Goal: Entertainment & Leisure: Consume media (video, audio)

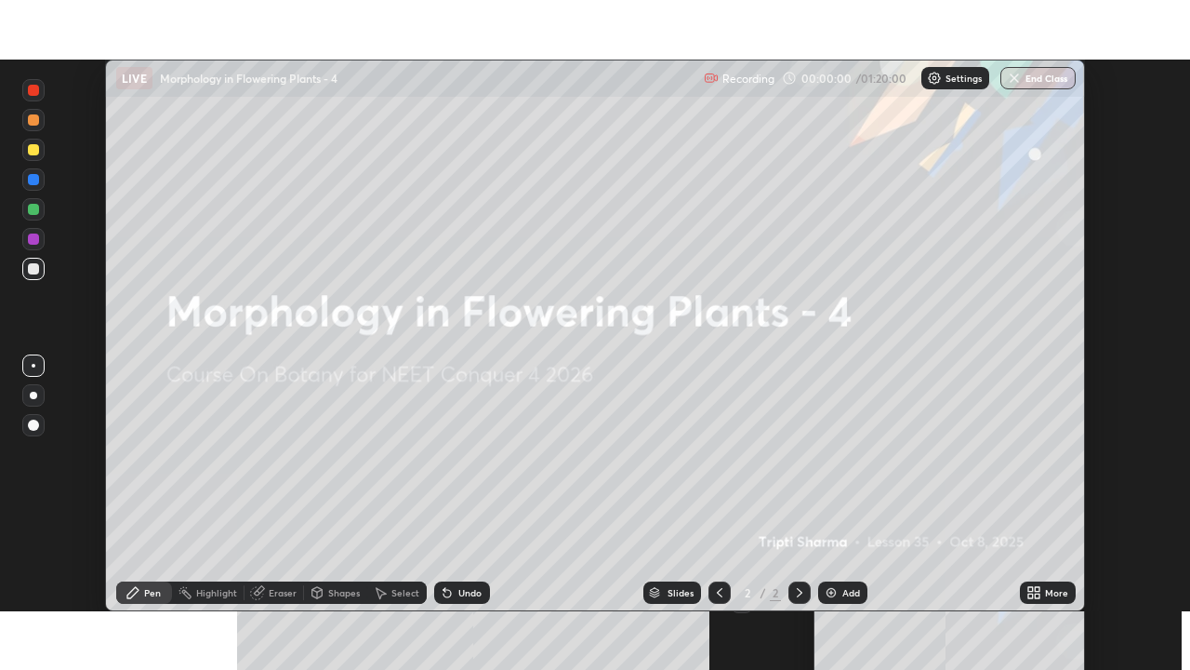
scroll to position [551, 1189]
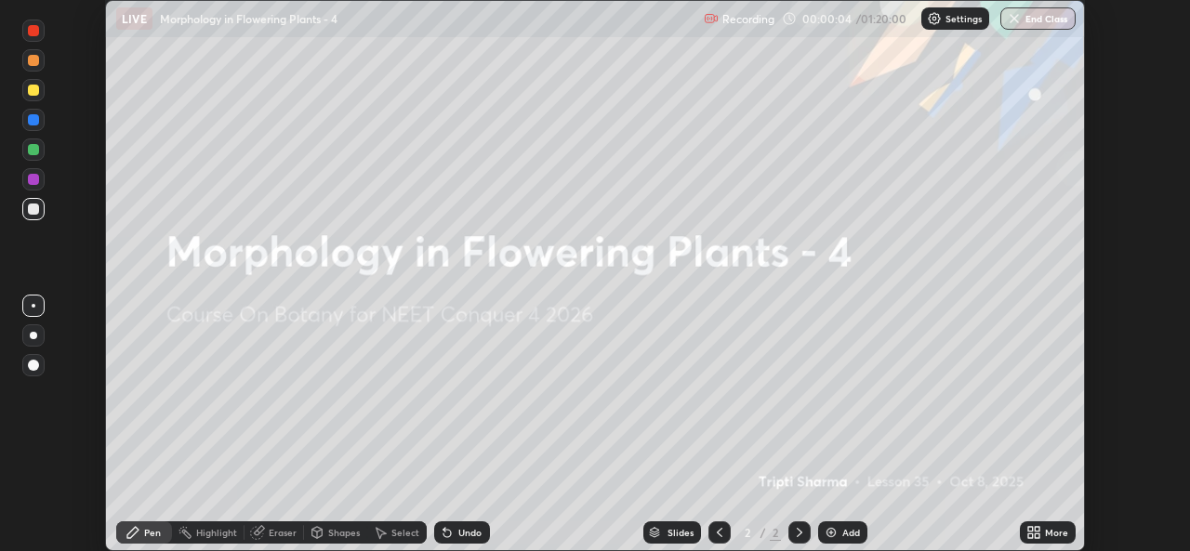
click at [1036, 534] on icon at bounding box center [1037, 536] width 5 height 5
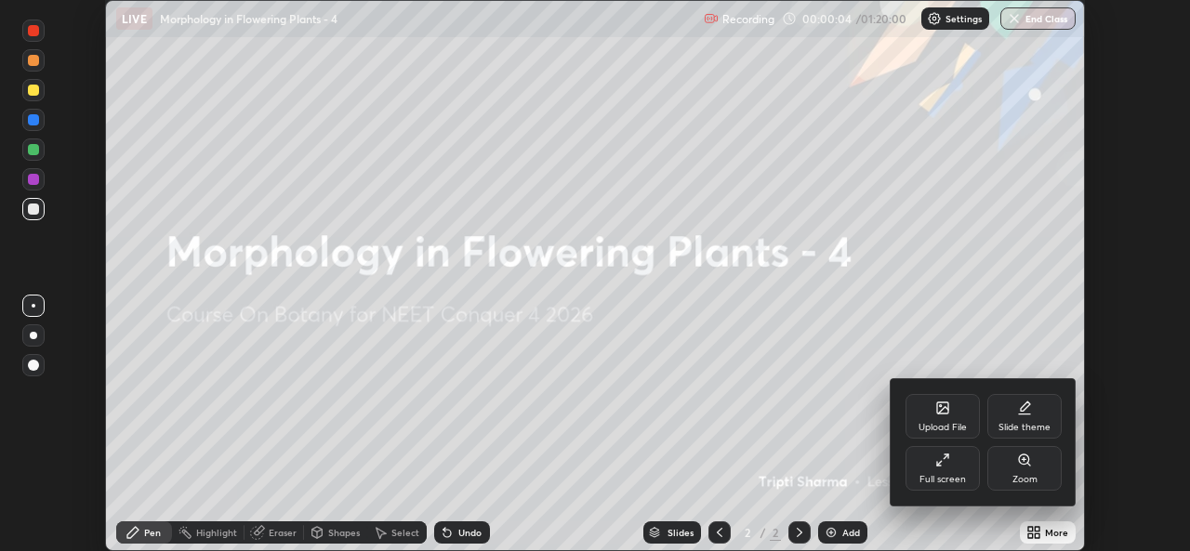
click at [959, 487] on div "Full screen" at bounding box center [943, 468] width 74 height 45
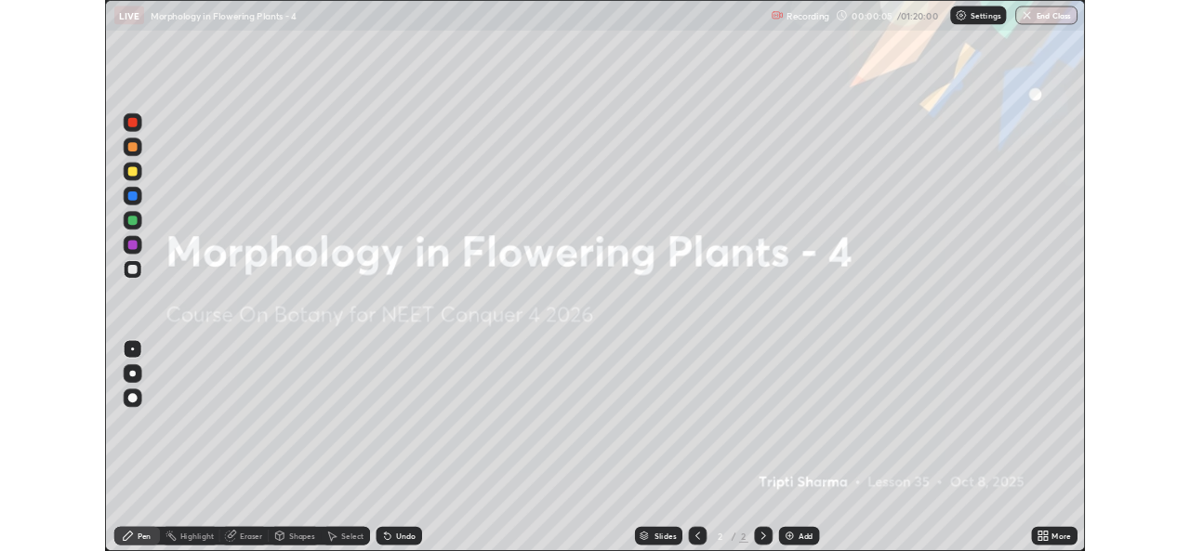
scroll to position [670, 1190]
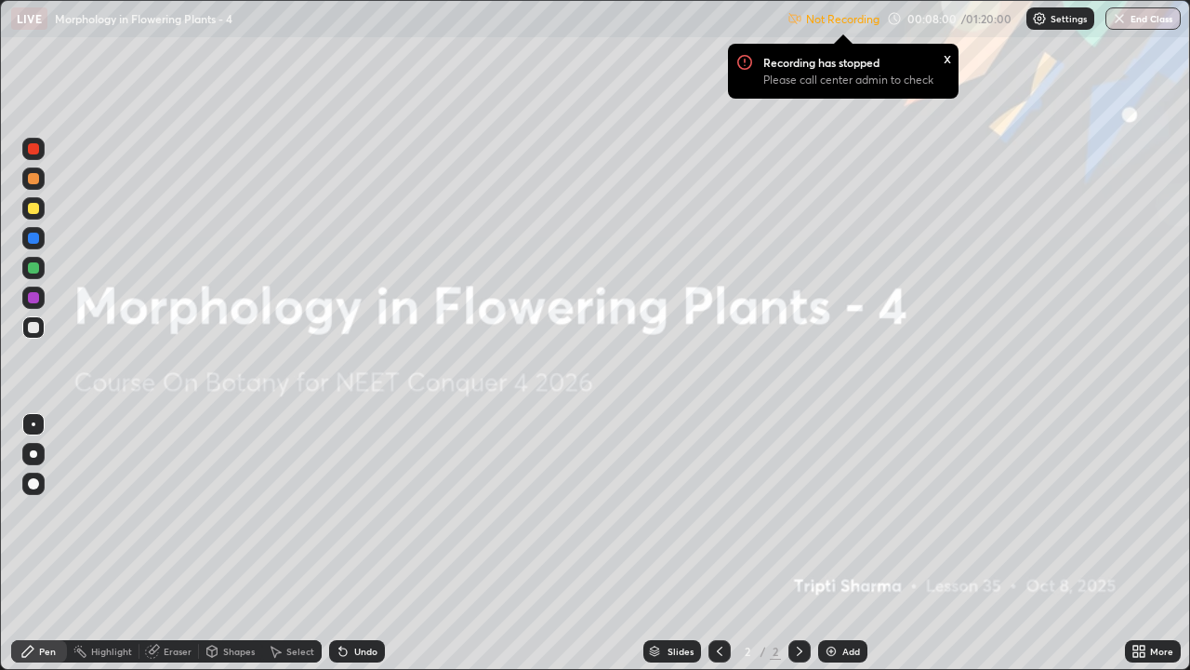
click at [1037, 22] on img at bounding box center [1039, 18] width 15 height 15
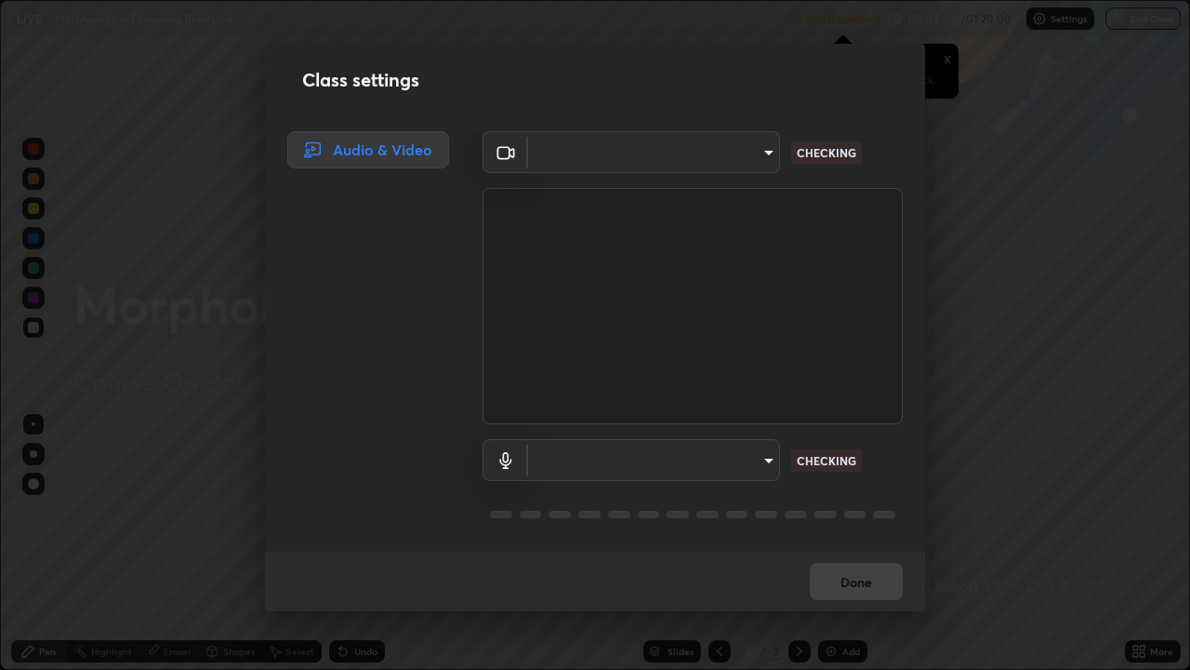
type input "543f6dd7cf1c6d0aa6bd558e202a88d07b5a4d761673354d02a604c193450d79"
type input "99848f2a9d109760ec62b66e2f255c73a791916cfc686045695a6d5e2156f403"
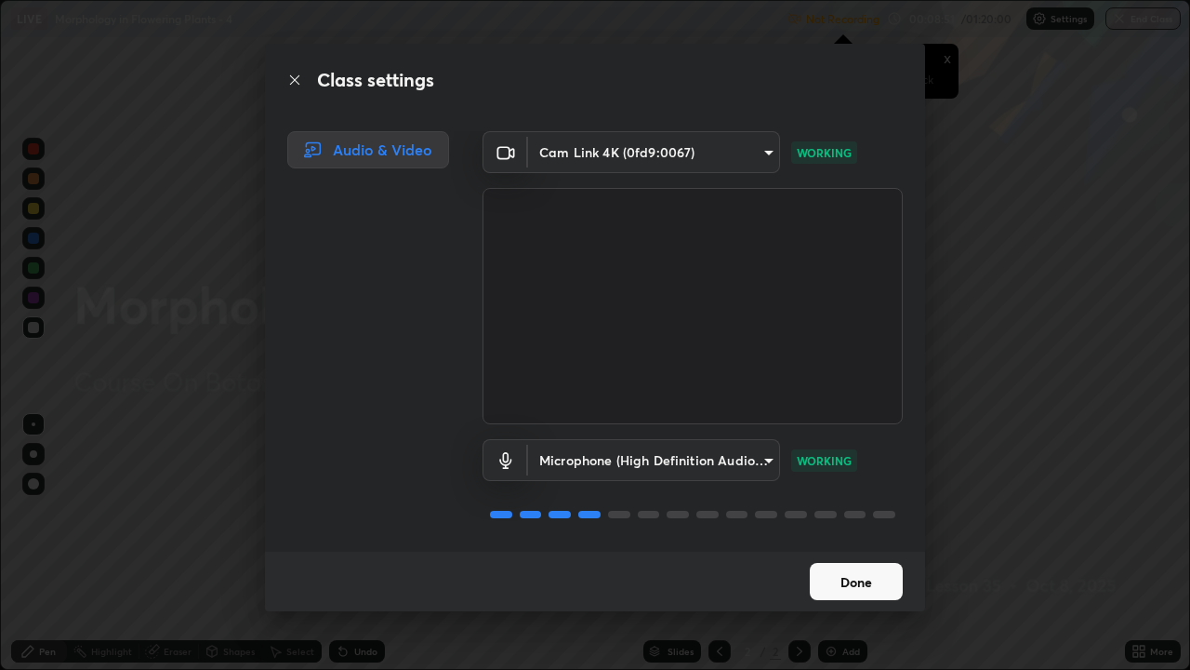
click at [842, 551] on button "Done" at bounding box center [856, 581] width 93 height 37
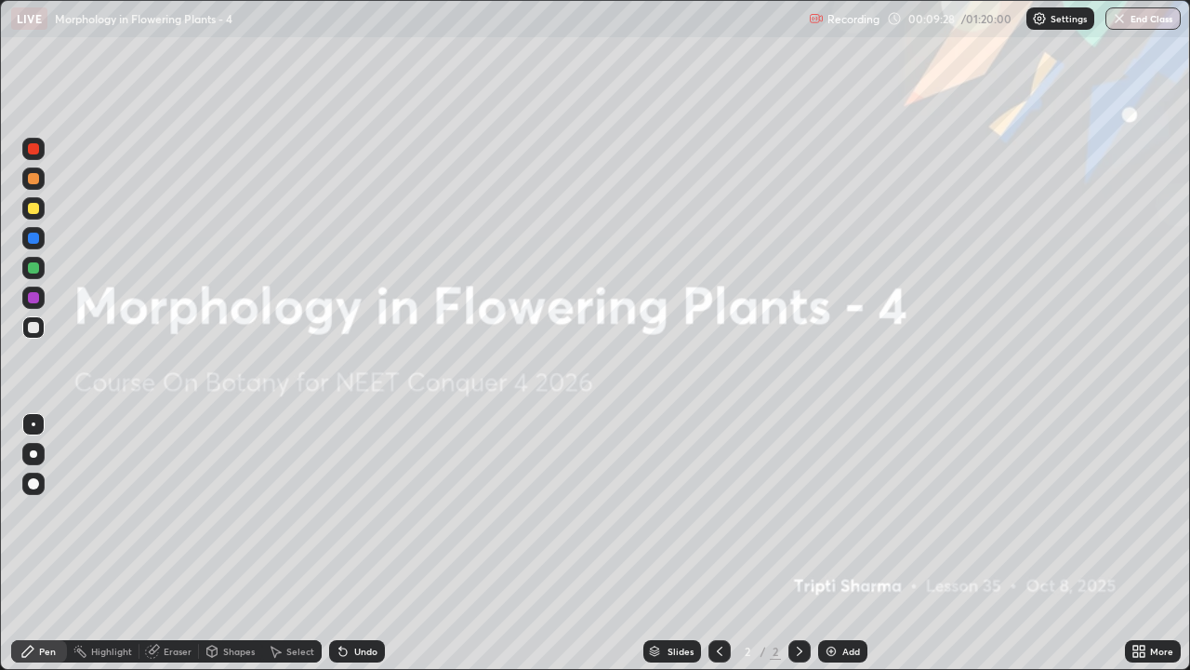
click at [834, 551] on img at bounding box center [831, 650] width 15 height 15
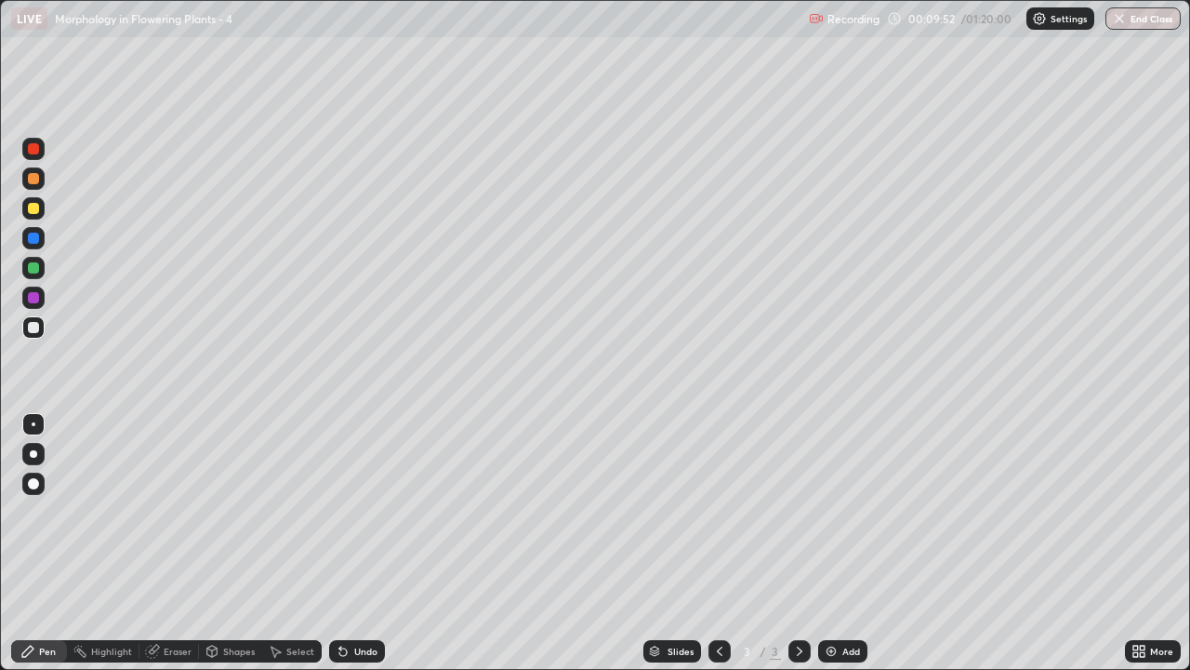
click at [37, 484] on div at bounding box center [33, 483] width 11 height 11
click at [35, 266] on div at bounding box center [33, 267] width 11 height 11
click at [833, 551] on img at bounding box center [831, 650] width 15 height 15
click at [36, 178] on div at bounding box center [33, 178] width 11 height 11
click at [35, 325] on div at bounding box center [33, 327] width 11 height 11
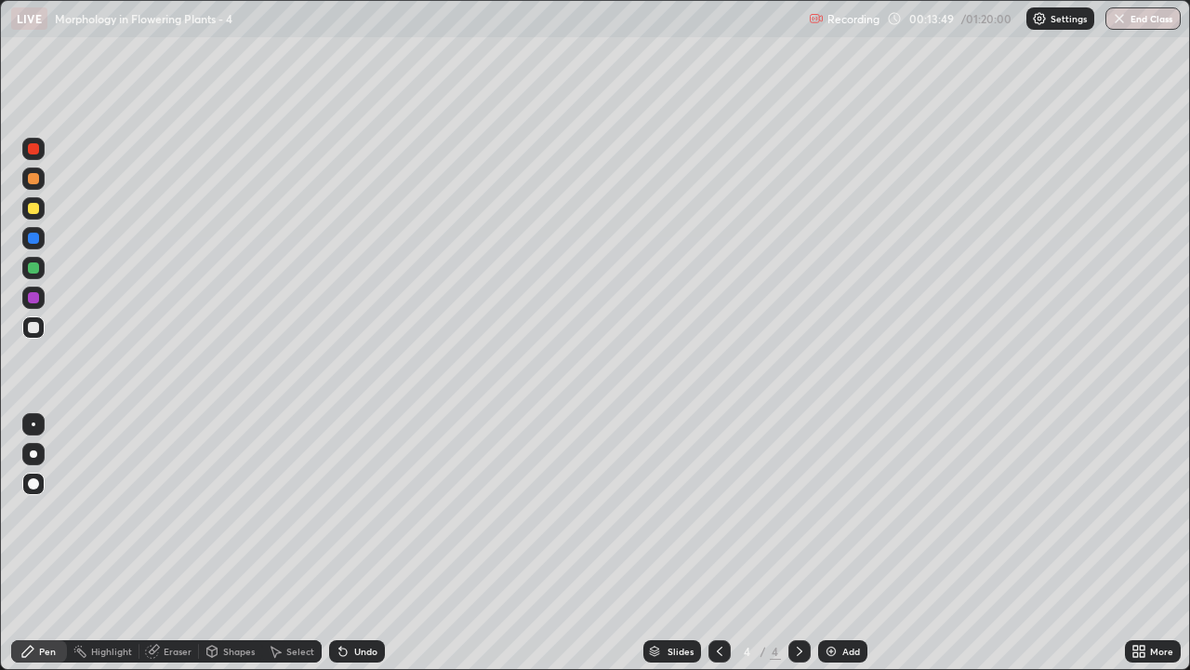
click at [840, 551] on div "Add" at bounding box center [842, 651] width 49 height 22
click at [33, 213] on div at bounding box center [33, 208] width 11 height 11
click at [1160, 551] on div "More" at bounding box center [1161, 650] width 23 height 9
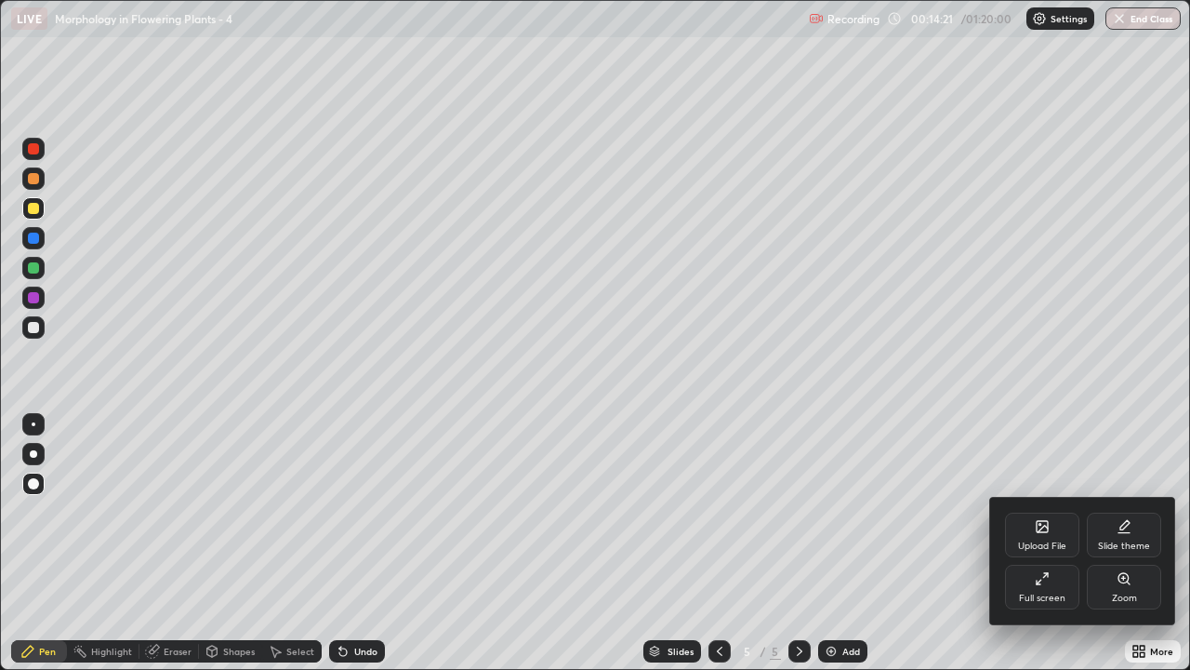
click at [1056, 551] on div "Full screen" at bounding box center [1042, 586] width 74 height 45
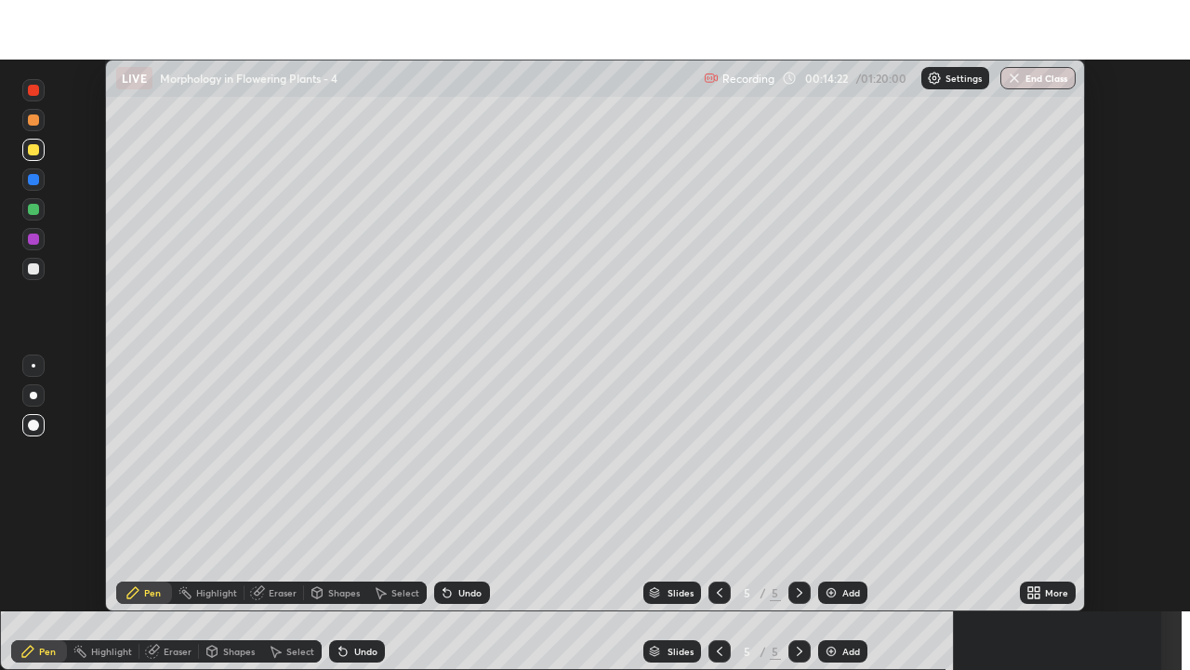
scroll to position [92439, 91800]
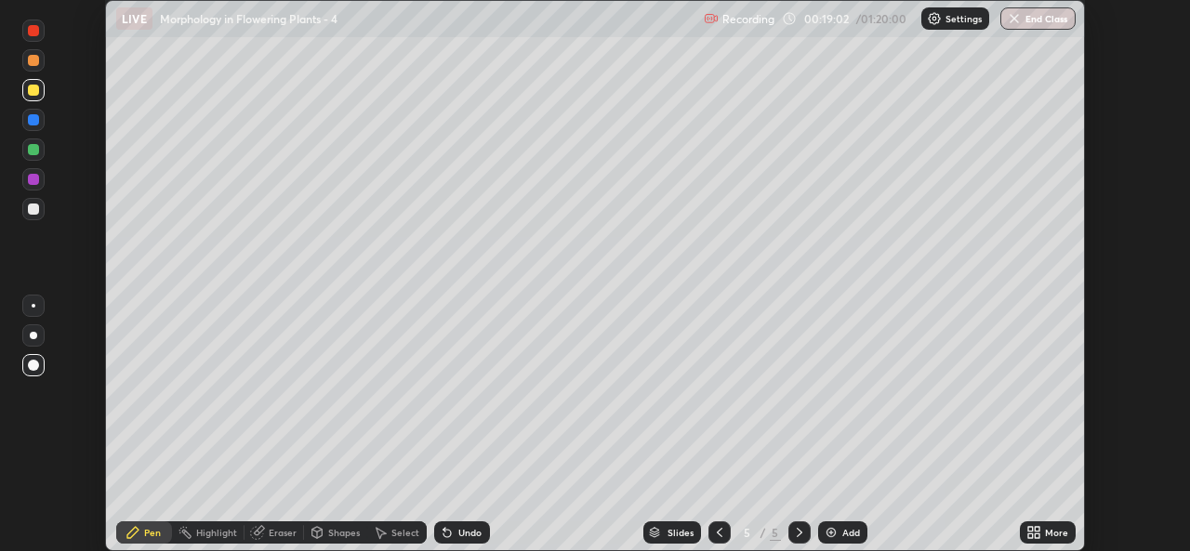
click at [1037, 529] on icon at bounding box center [1037, 529] width 5 height 5
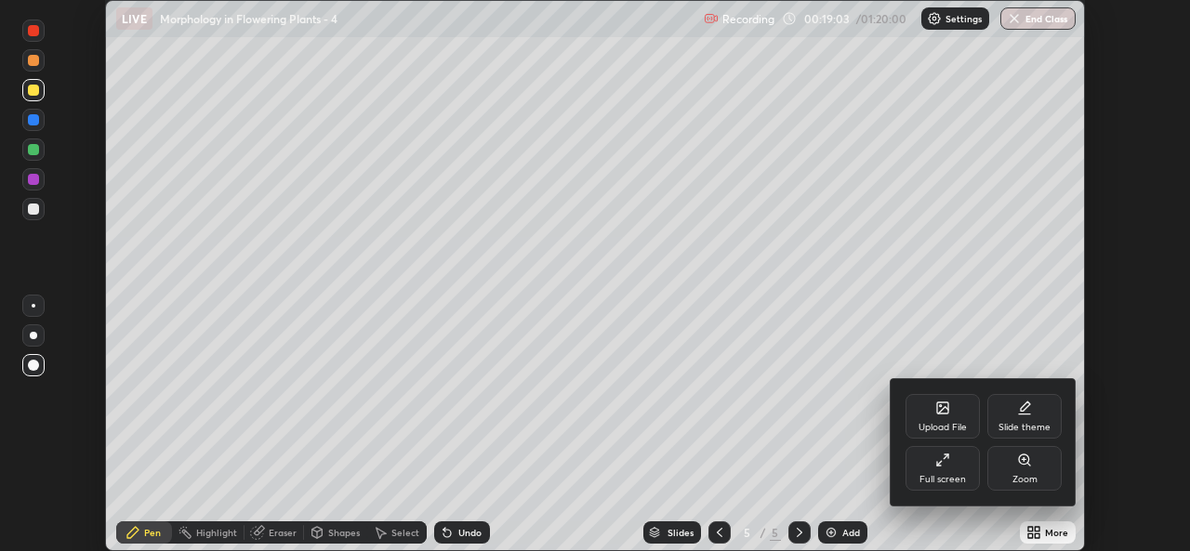
click at [943, 471] on div "Full screen" at bounding box center [943, 468] width 74 height 45
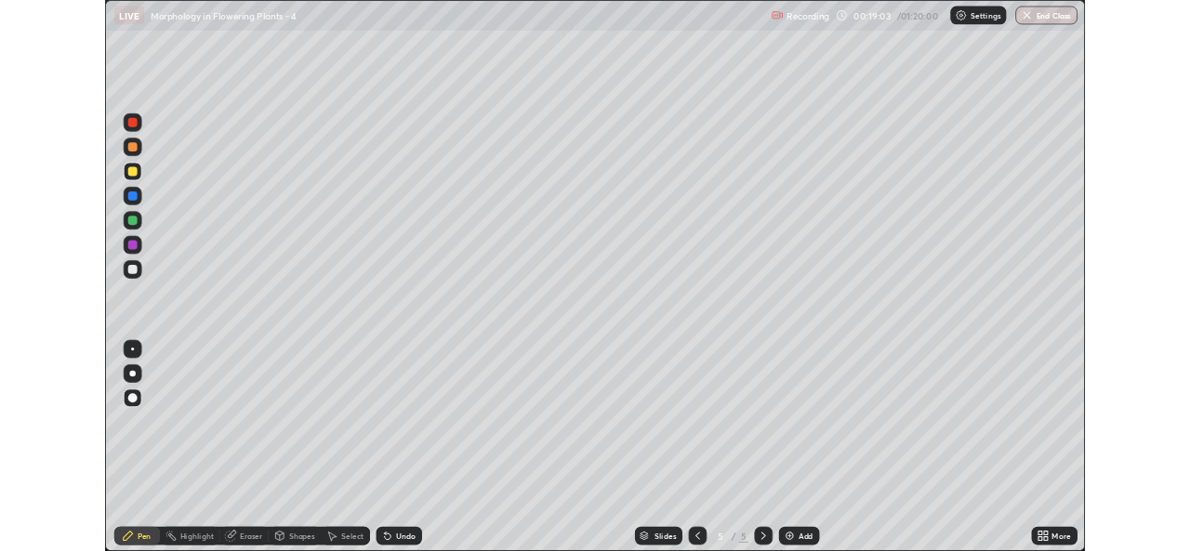
scroll to position [670, 1190]
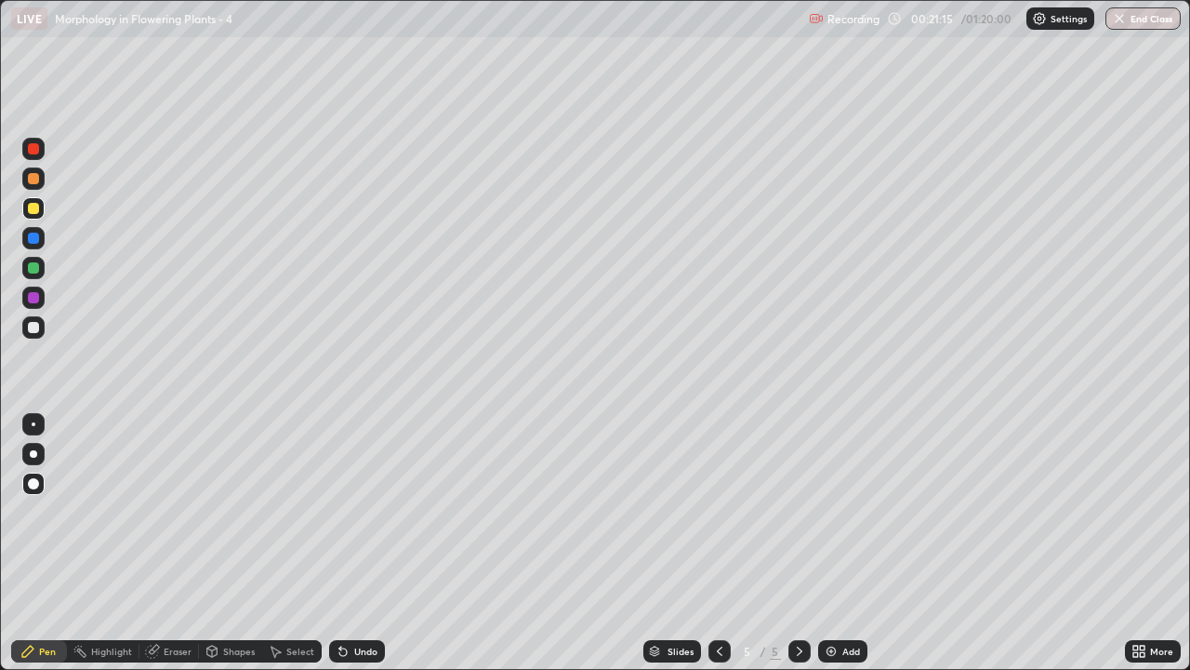
click at [38, 336] on div at bounding box center [33, 327] width 22 height 22
click at [38, 329] on div at bounding box center [33, 327] width 11 height 11
click at [1148, 551] on div "More" at bounding box center [1153, 651] width 56 height 22
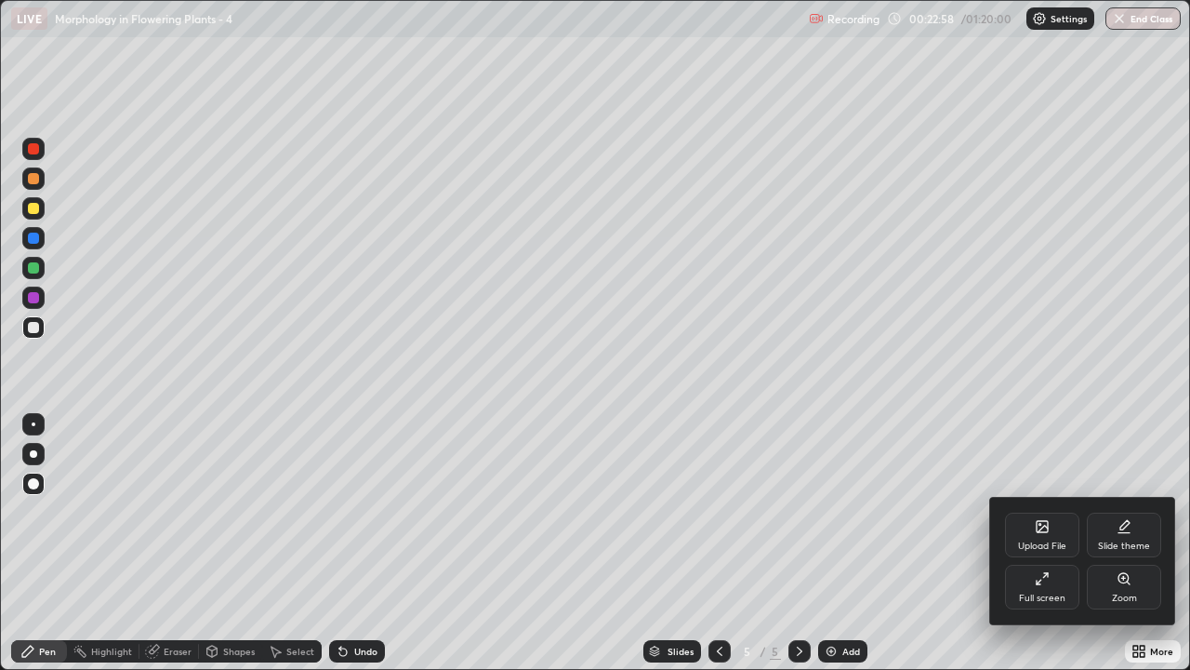
click at [1041, 551] on div "Full screen" at bounding box center [1042, 586] width 74 height 45
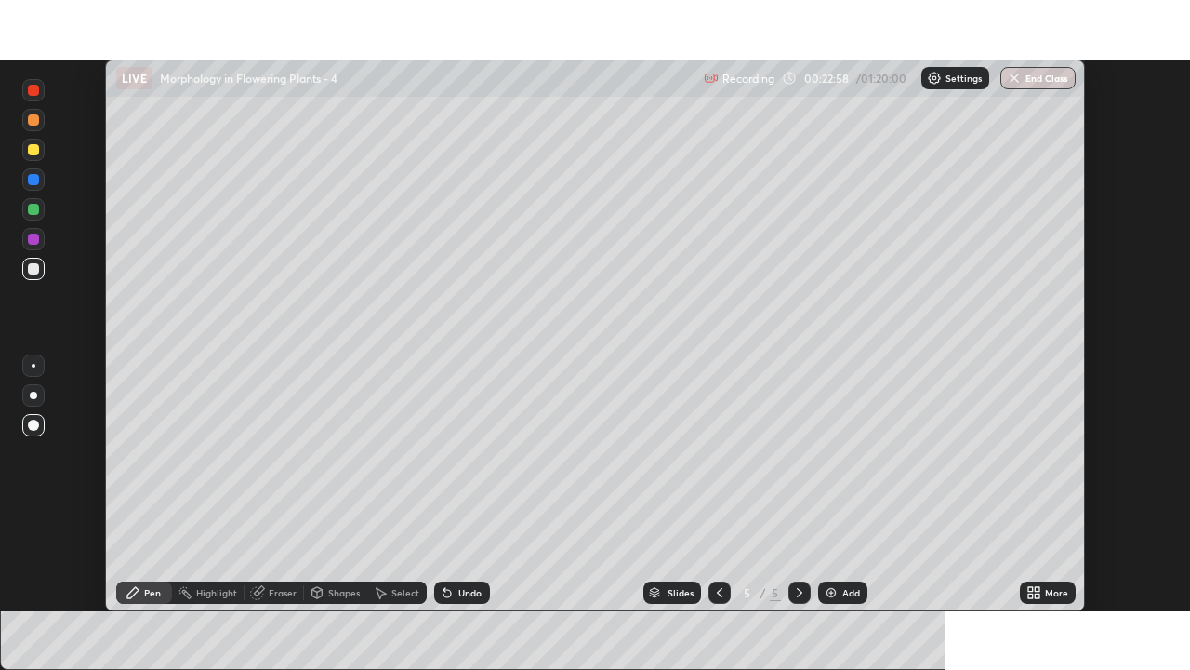
scroll to position [92439, 91800]
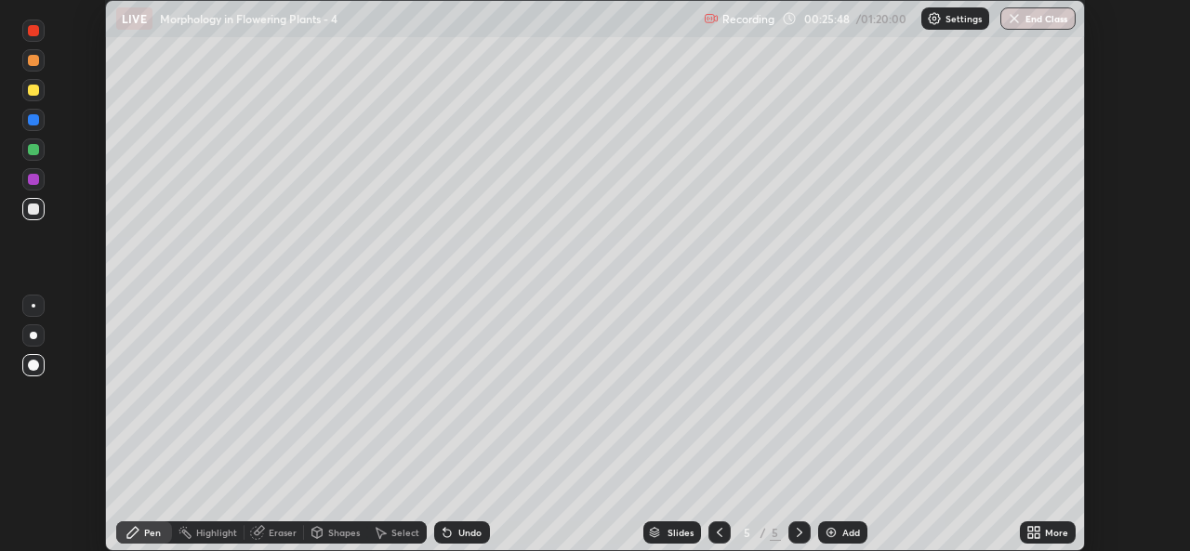
click at [1043, 533] on div "More" at bounding box center [1048, 533] width 56 height 22
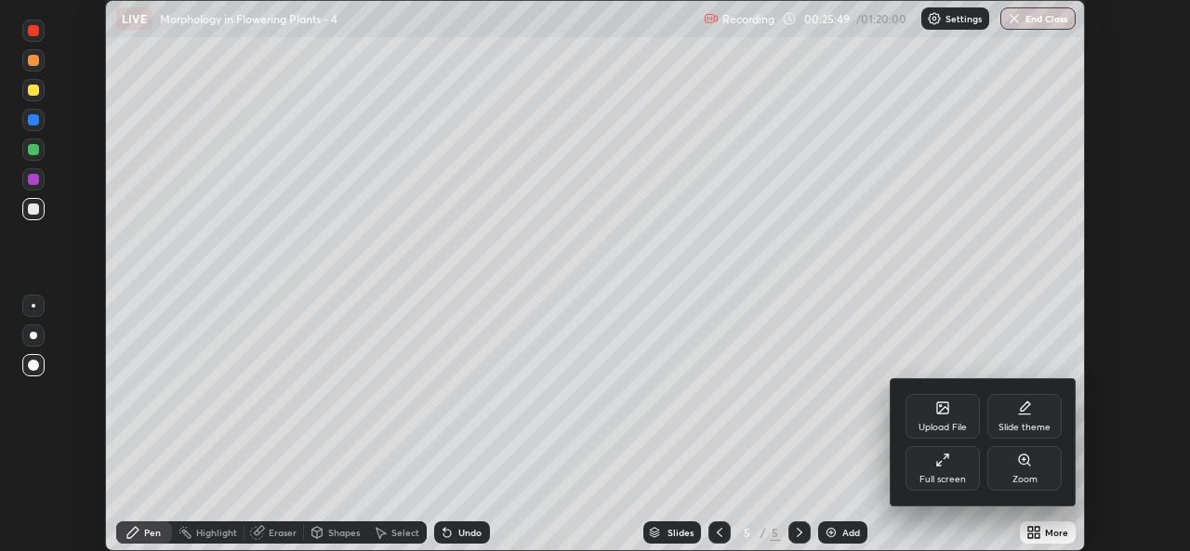
click at [961, 478] on div "Full screen" at bounding box center [943, 479] width 46 height 9
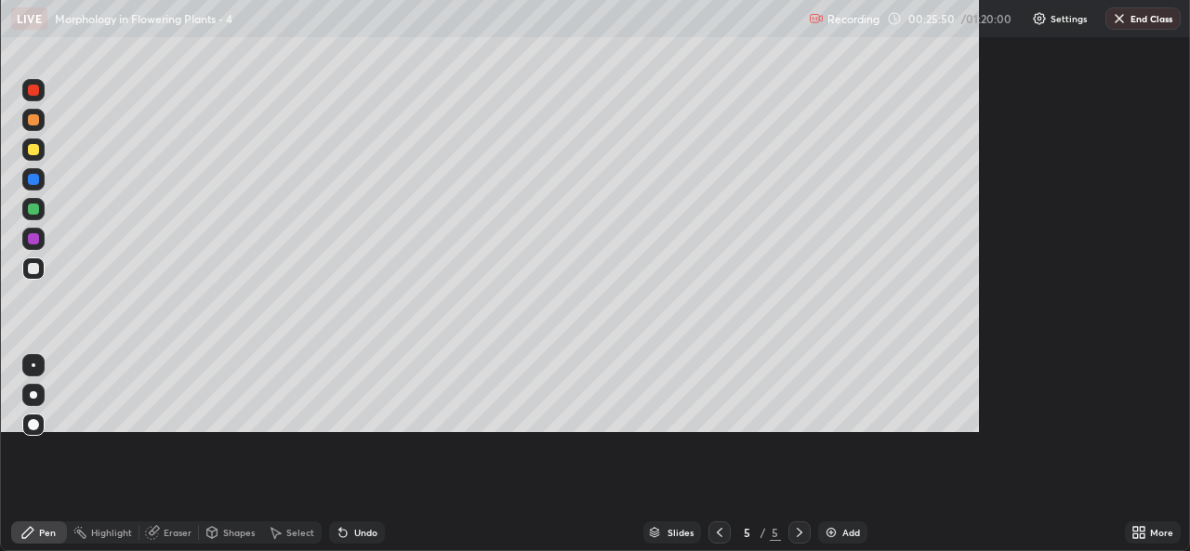
scroll to position [670, 1190]
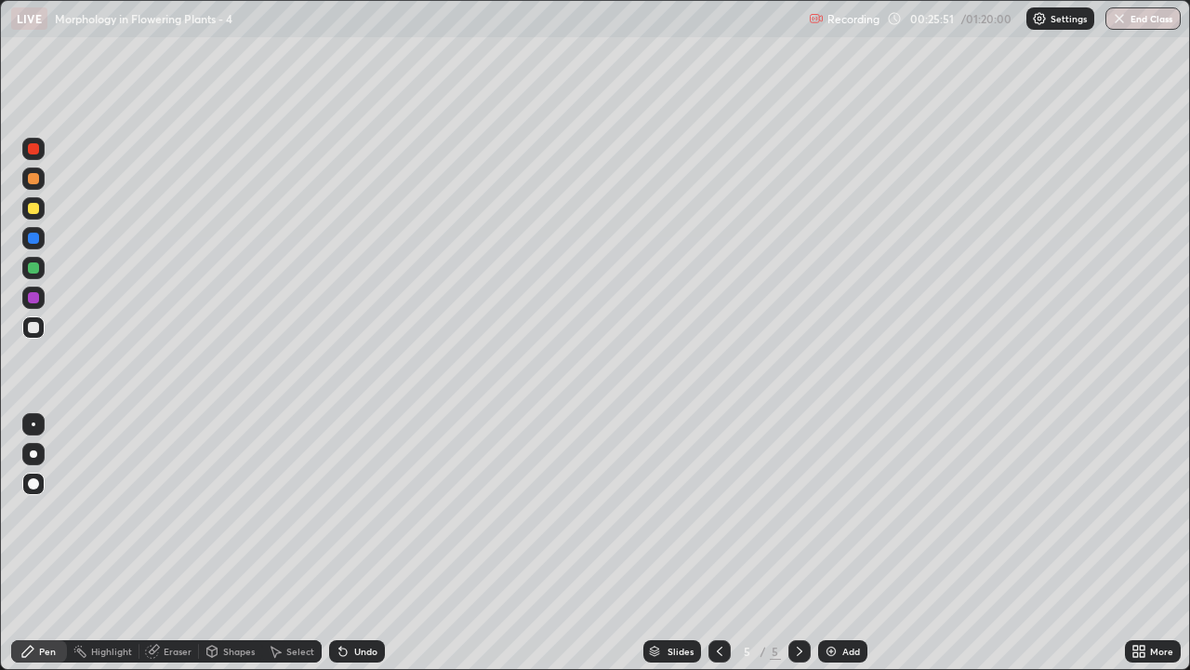
click at [1153, 551] on div "More" at bounding box center [1161, 650] width 23 height 9
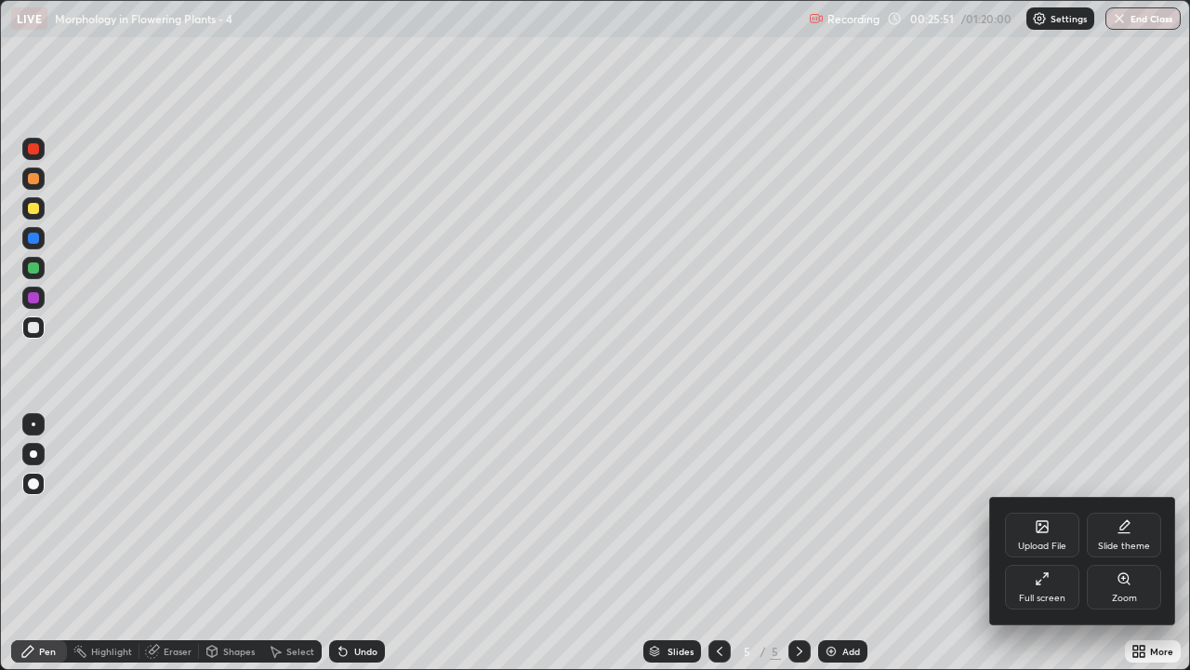
click at [1053, 551] on div "Full screen" at bounding box center [1042, 586] width 74 height 45
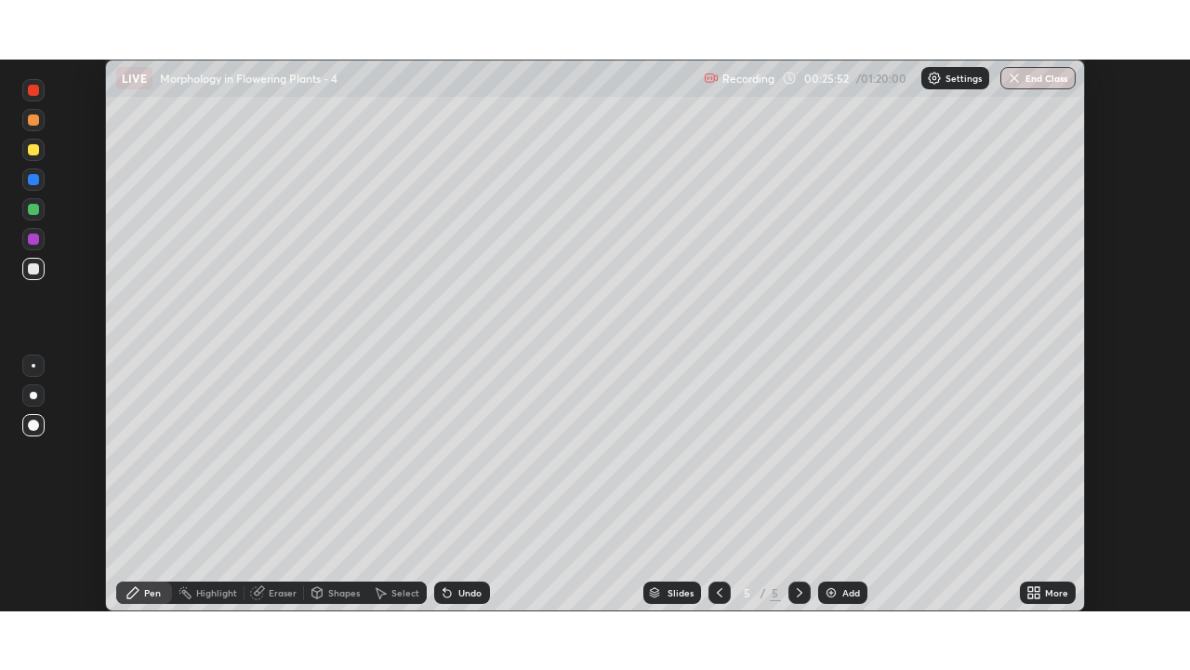
scroll to position [92439, 91800]
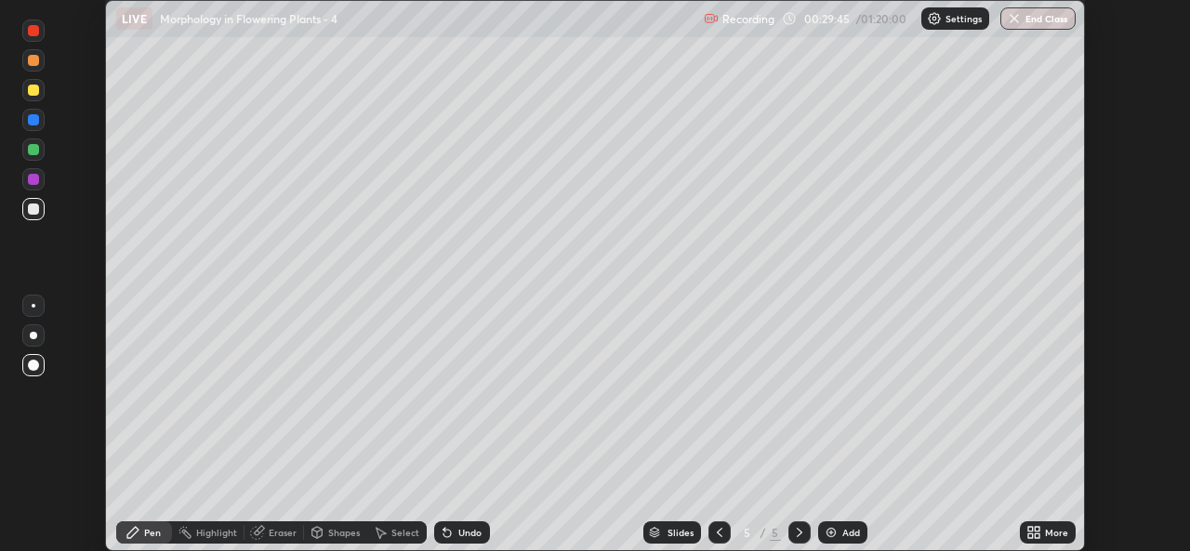
click at [1035, 528] on icon at bounding box center [1037, 529] width 5 height 5
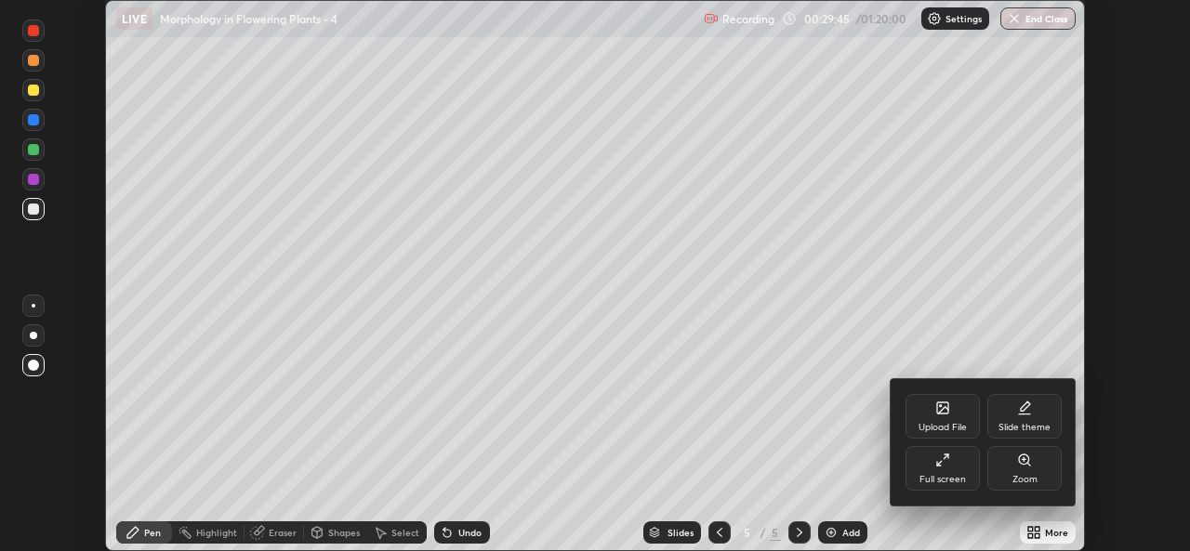
click at [960, 475] on div "Full screen" at bounding box center [943, 479] width 46 height 9
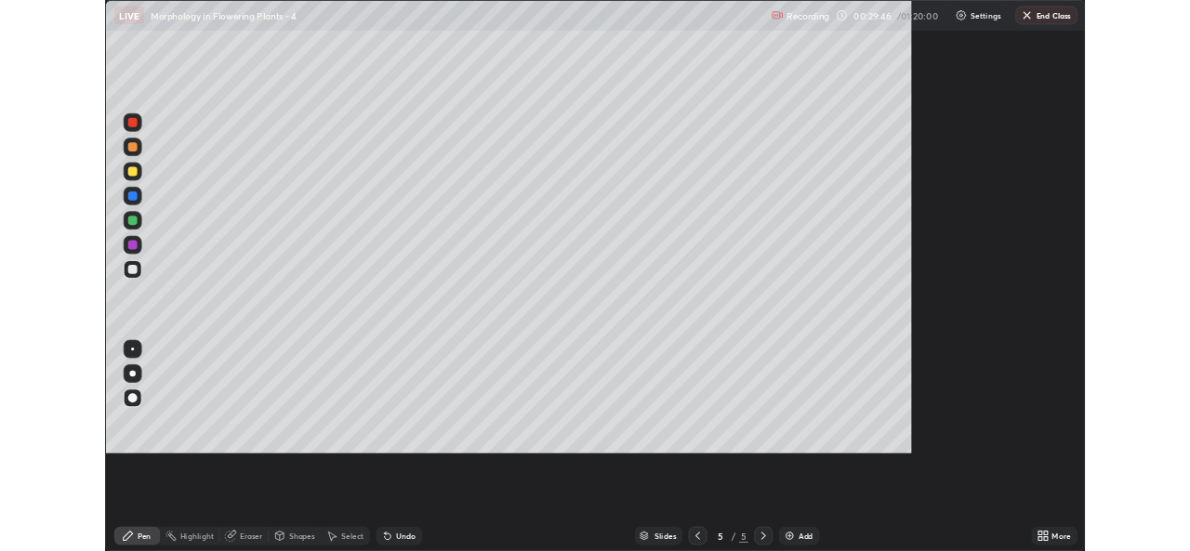
scroll to position [670, 1190]
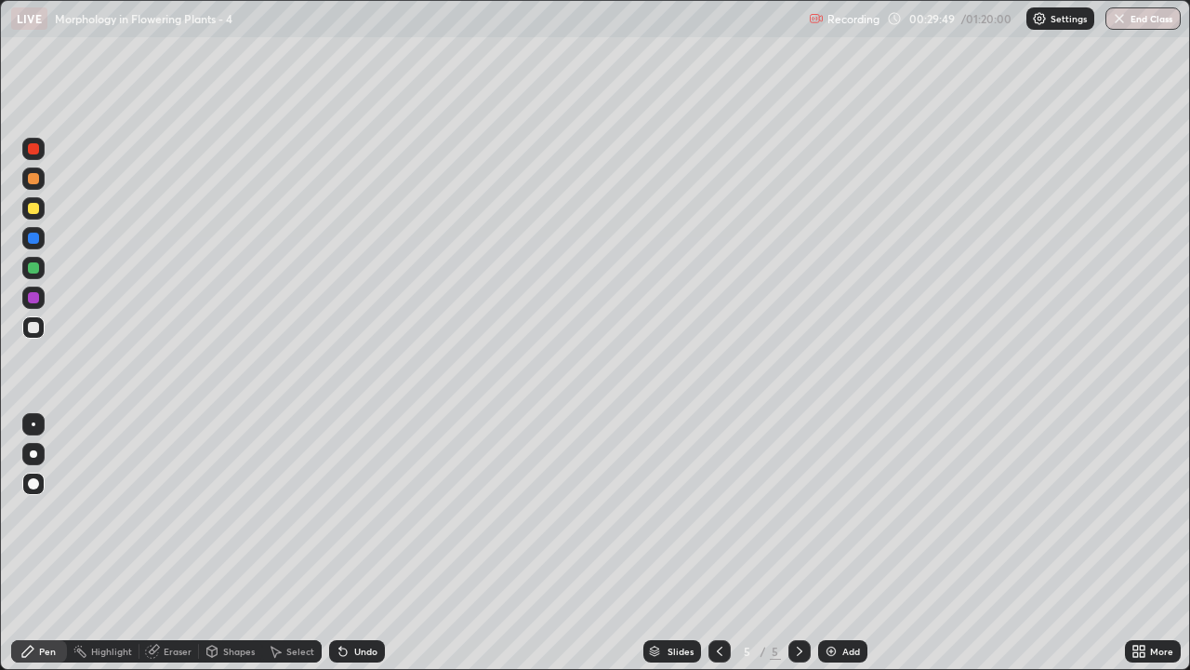
click at [169, 551] on div "Eraser" at bounding box center [178, 650] width 28 height 9
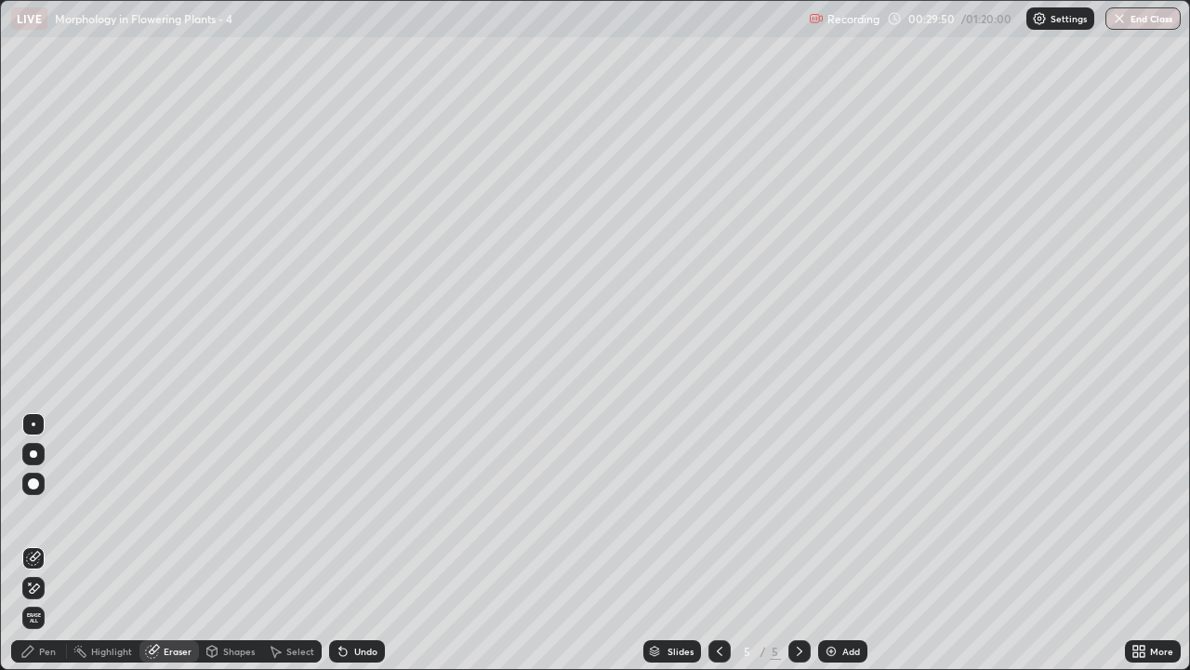
click at [38, 551] on span "Erase all" at bounding box center [33, 617] width 20 height 11
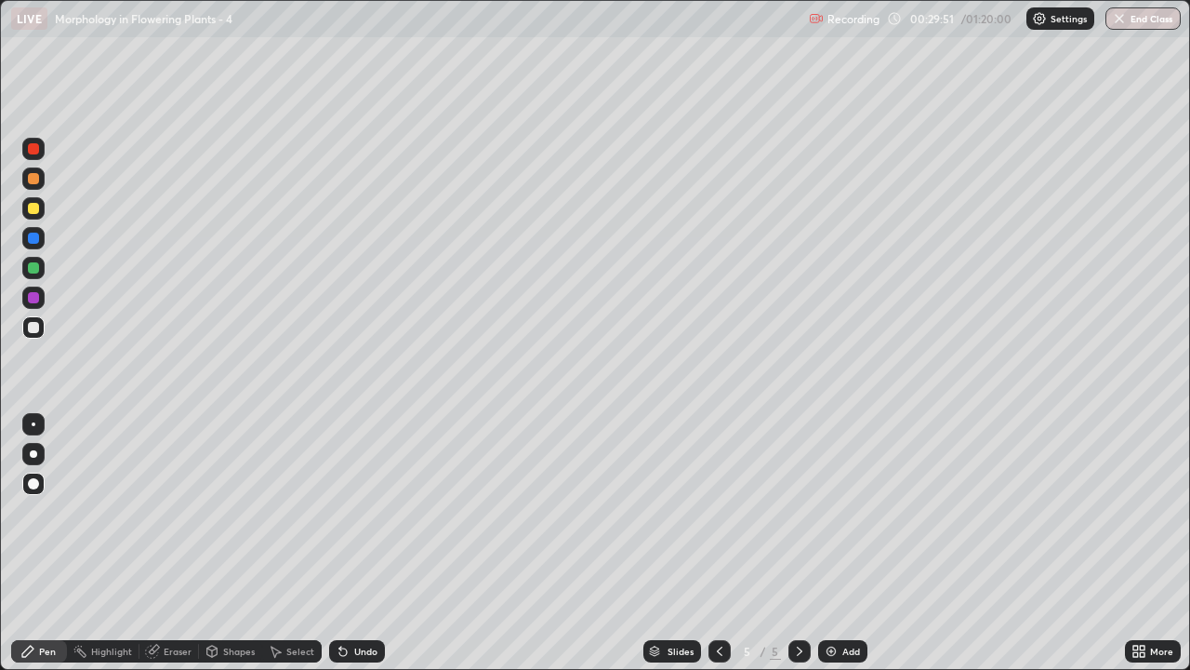
click at [35, 183] on div at bounding box center [33, 178] width 11 height 11
click at [37, 327] on div at bounding box center [33, 327] width 11 height 11
click at [364, 551] on div "Undo" at bounding box center [365, 650] width 23 height 9
click at [179, 551] on div "Eraser" at bounding box center [178, 650] width 28 height 9
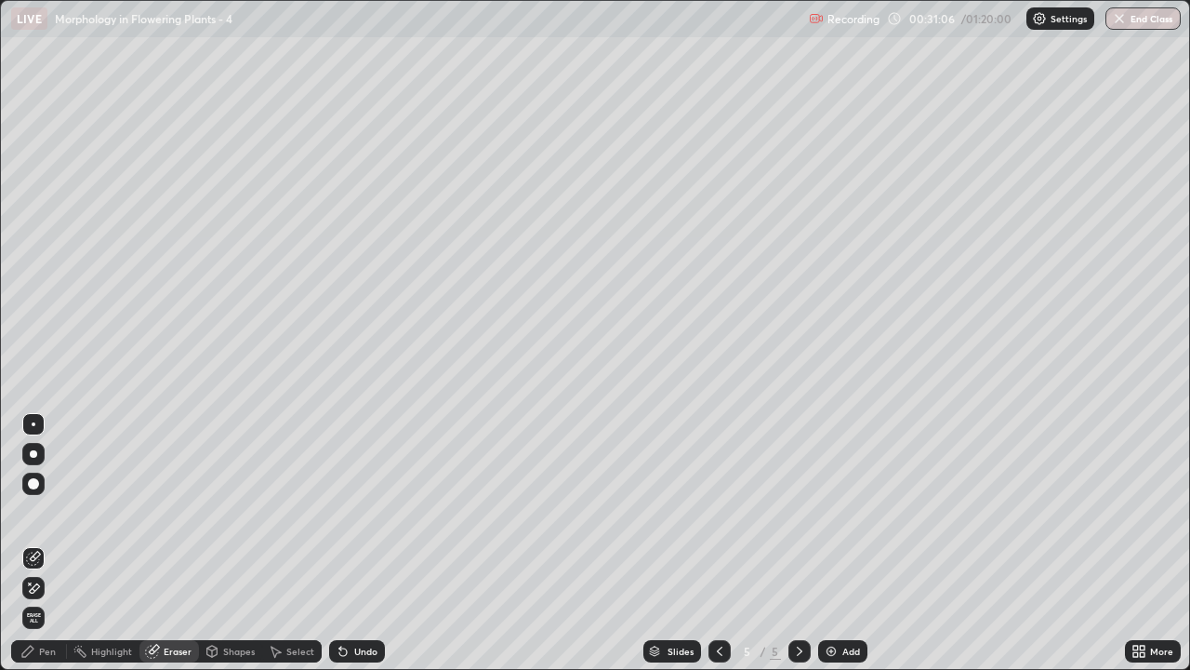
click at [30, 551] on span "Erase all" at bounding box center [33, 617] width 20 height 11
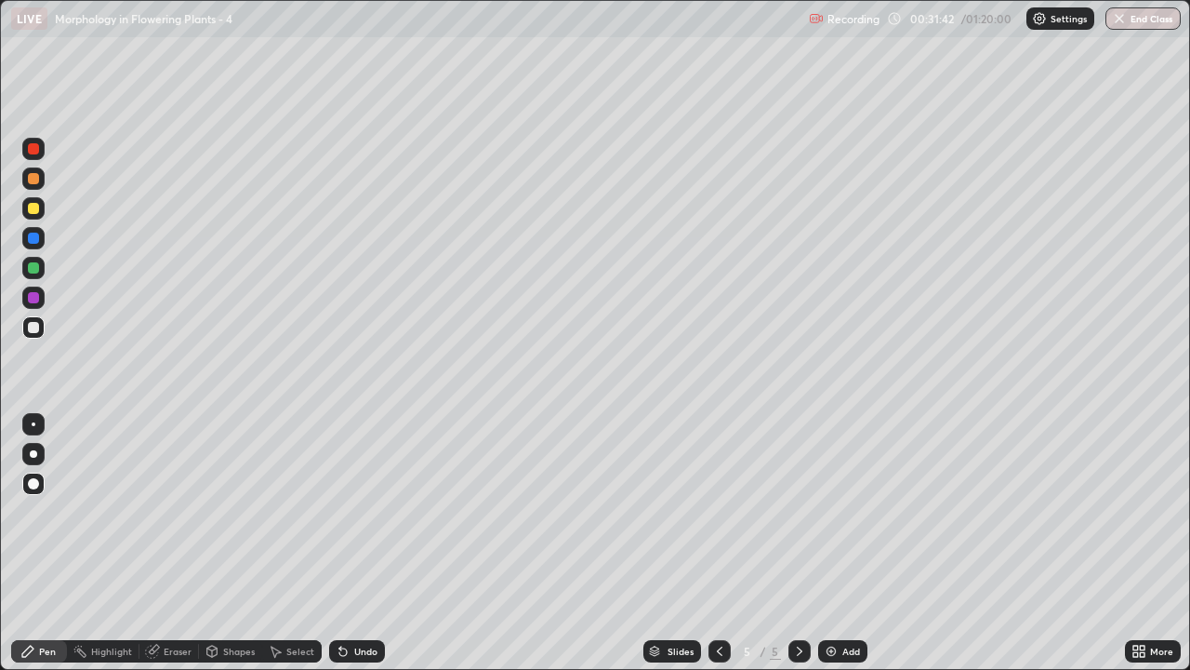
click at [33, 210] on div at bounding box center [33, 208] width 11 height 11
click at [362, 551] on div "Undo" at bounding box center [365, 650] width 23 height 9
click at [358, 551] on div "Undo" at bounding box center [365, 650] width 23 height 9
click at [35, 325] on div at bounding box center [33, 327] width 11 height 11
click at [1151, 551] on div "More" at bounding box center [1153, 651] width 56 height 22
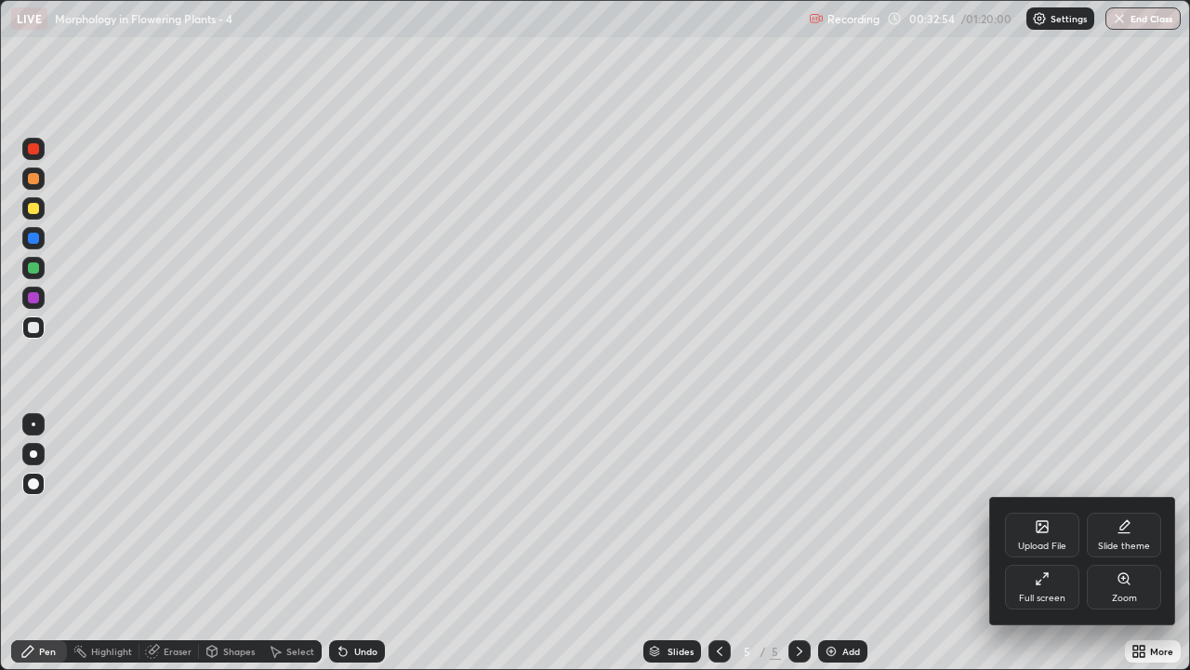
click at [1024, 551] on div "Full screen" at bounding box center [1042, 597] width 46 height 9
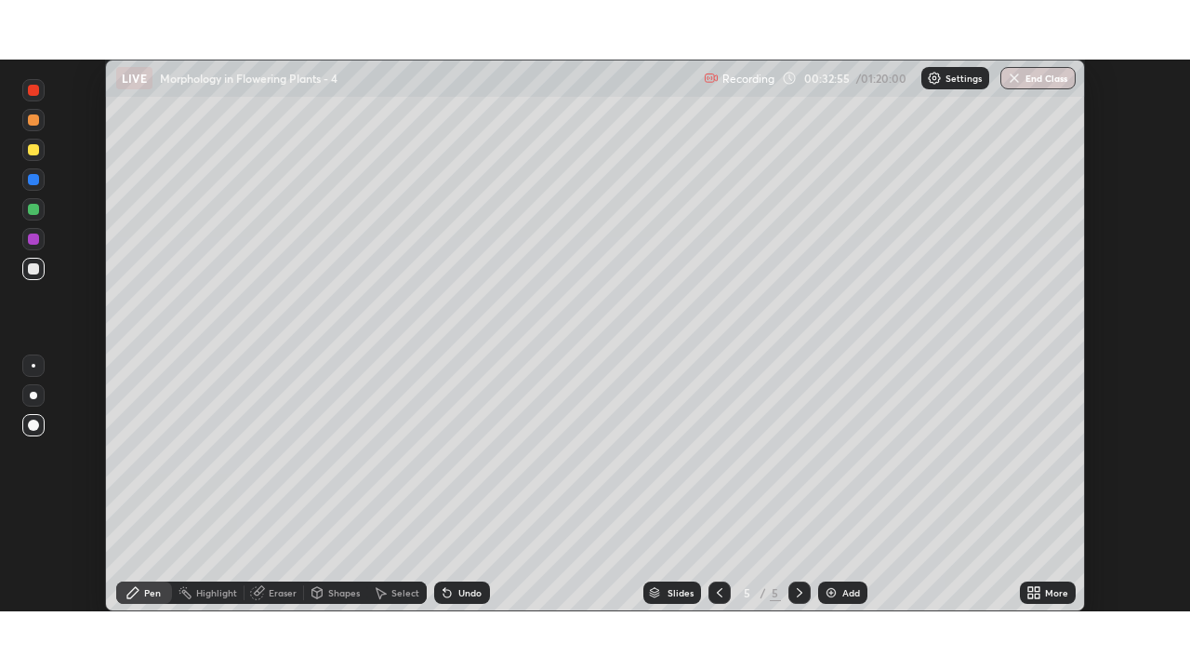
scroll to position [92439, 91800]
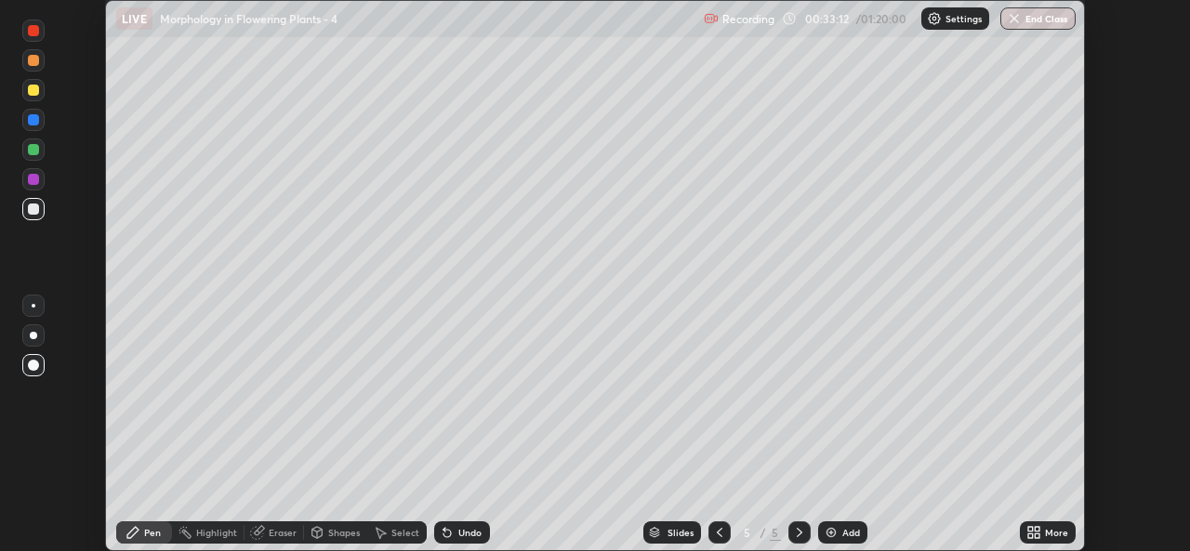
click at [1038, 527] on icon at bounding box center [1037, 529] width 5 height 5
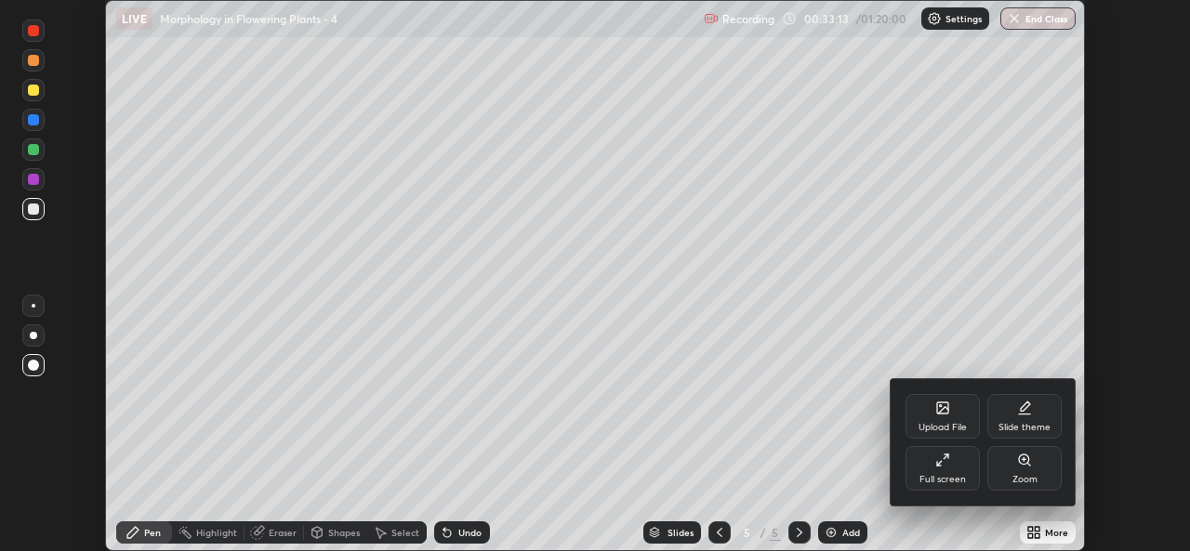
click at [948, 482] on div "Full screen" at bounding box center [943, 479] width 46 height 9
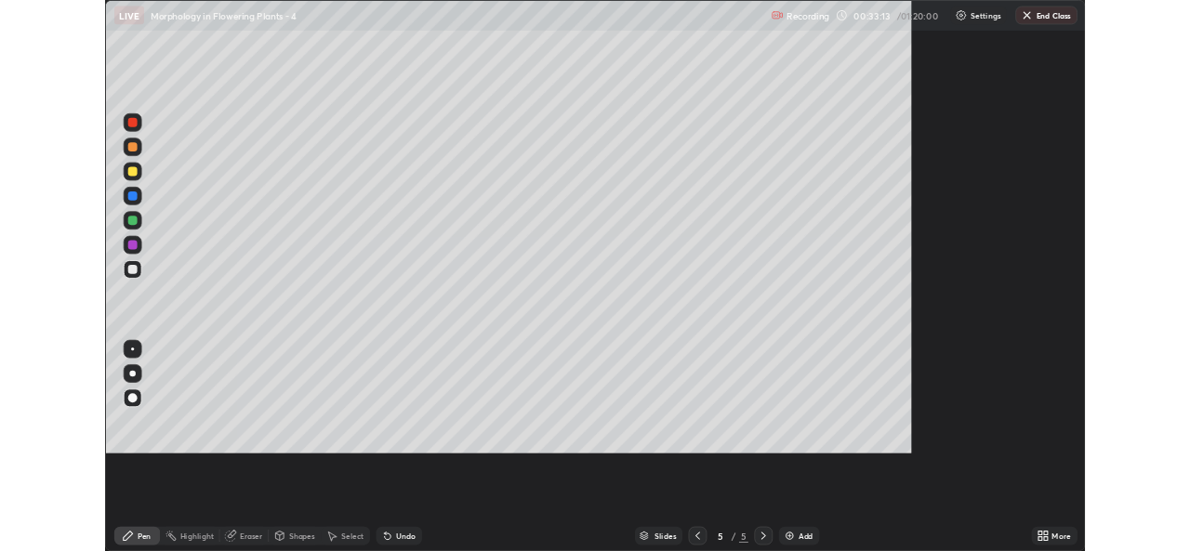
scroll to position [670, 1190]
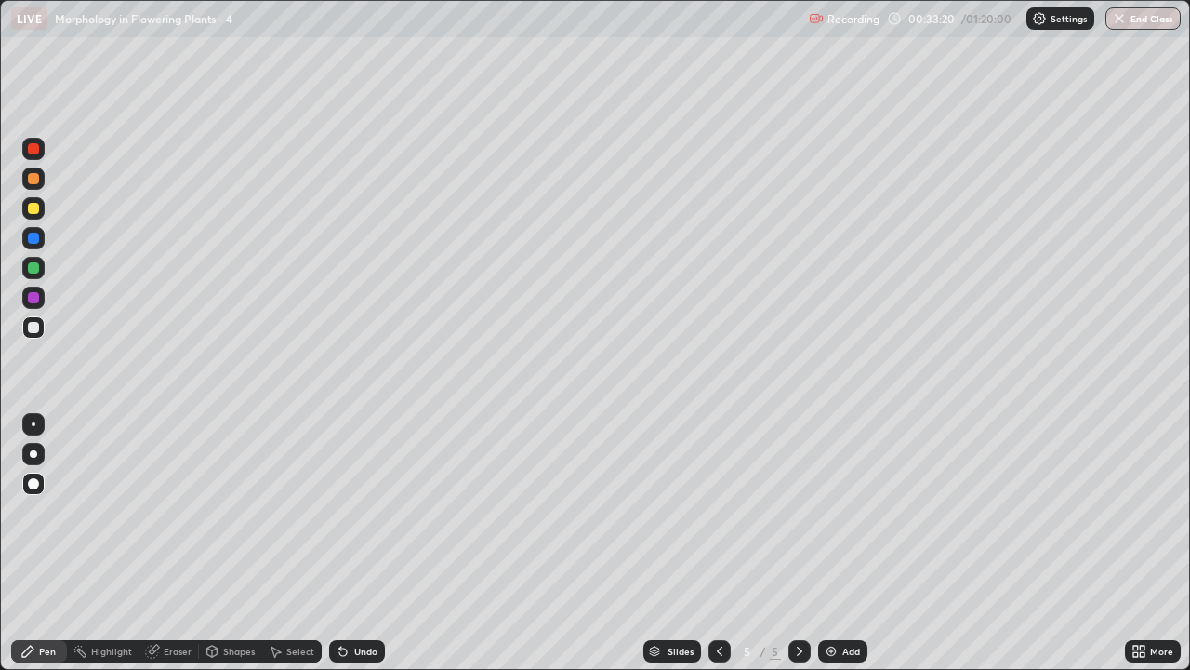
click at [38, 264] on div at bounding box center [33, 267] width 11 height 11
click at [833, 551] on div "Add" at bounding box center [842, 651] width 49 height 22
click at [33, 326] on div at bounding box center [33, 327] width 11 height 11
click at [41, 271] on div at bounding box center [33, 268] width 22 height 22
click at [33, 179] on div at bounding box center [33, 178] width 11 height 11
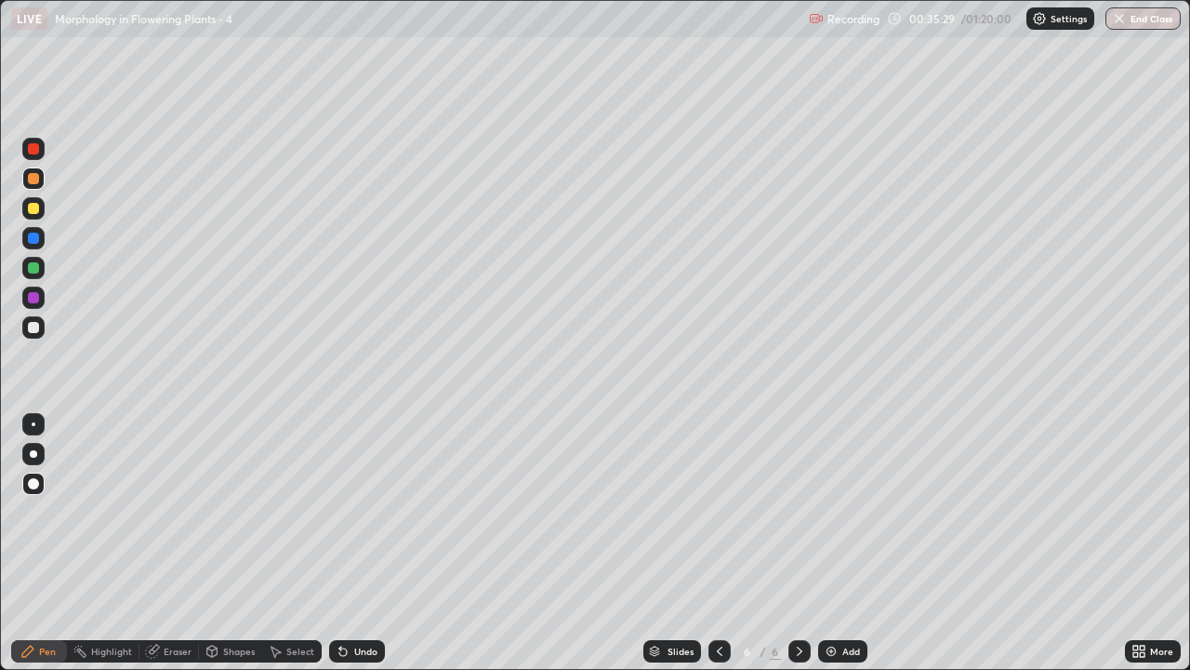
click at [157, 551] on icon at bounding box center [152, 651] width 12 height 12
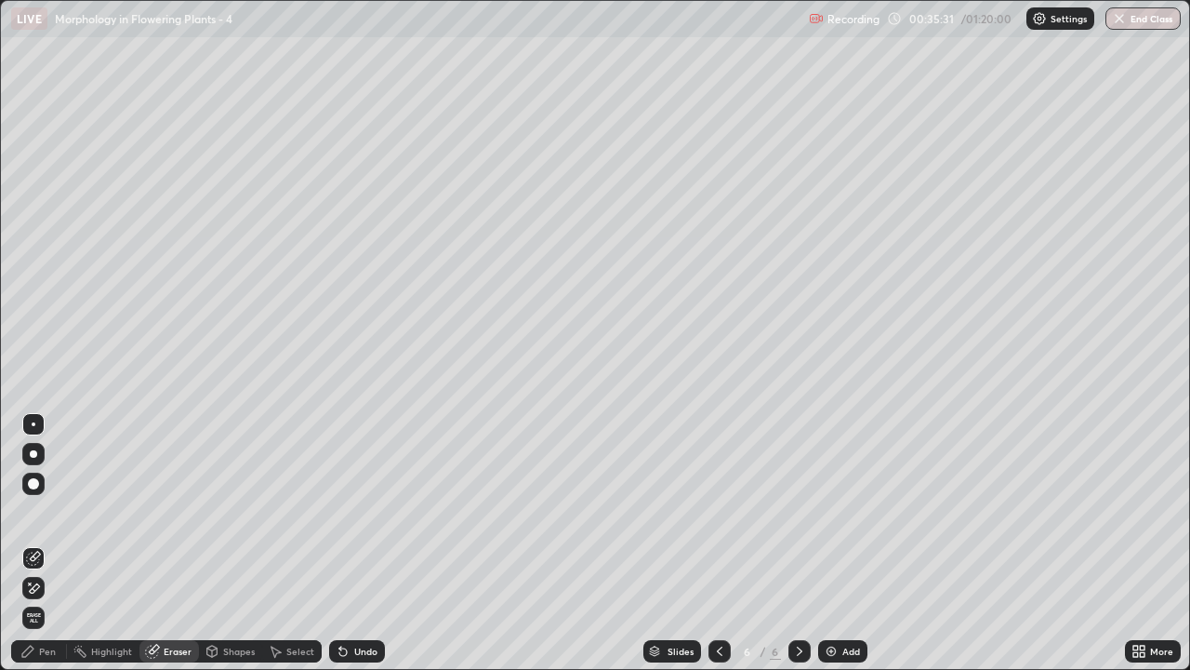
click at [34, 551] on icon at bounding box center [35, 587] width 10 height 9
click at [33, 551] on icon at bounding box center [27, 650] width 15 height 15
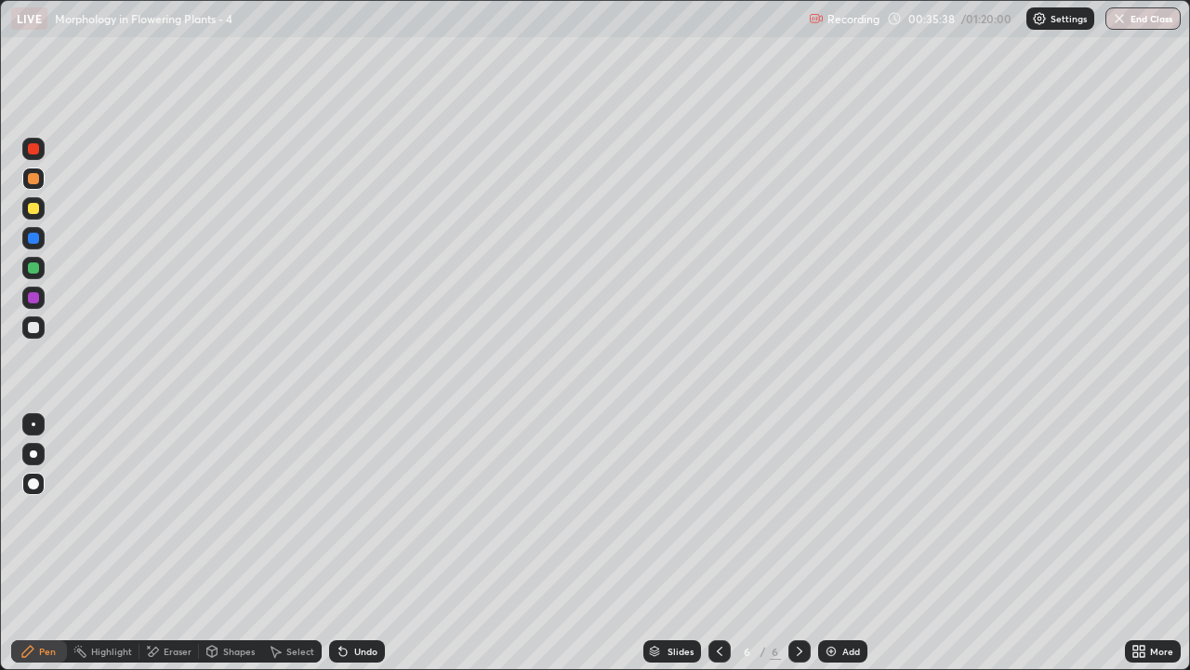
click at [35, 330] on div at bounding box center [33, 327] width 11 height 11
click at [33, 179] on div at bounding box center [33, 178] width 11 height 11
click at [1157, 551] on div "More" at bounding box center [1161, 650] width 23 height 9
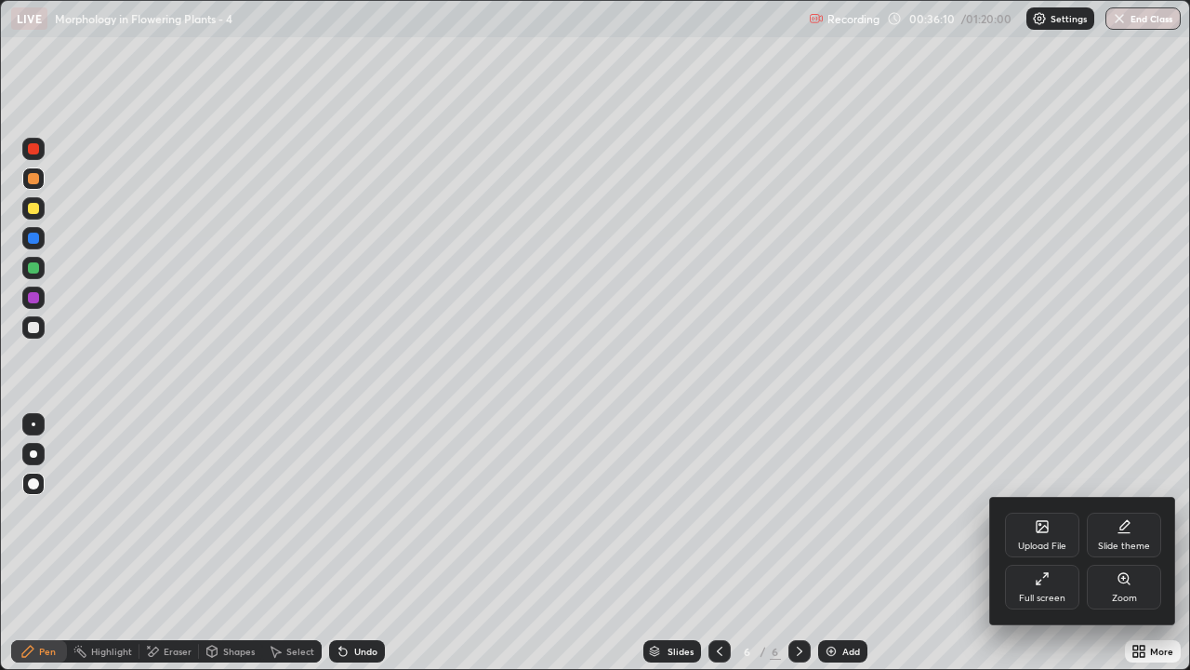
click at [1059, 551] on div "Full screen" at bounding box center [1042, 597] width 46 height 9
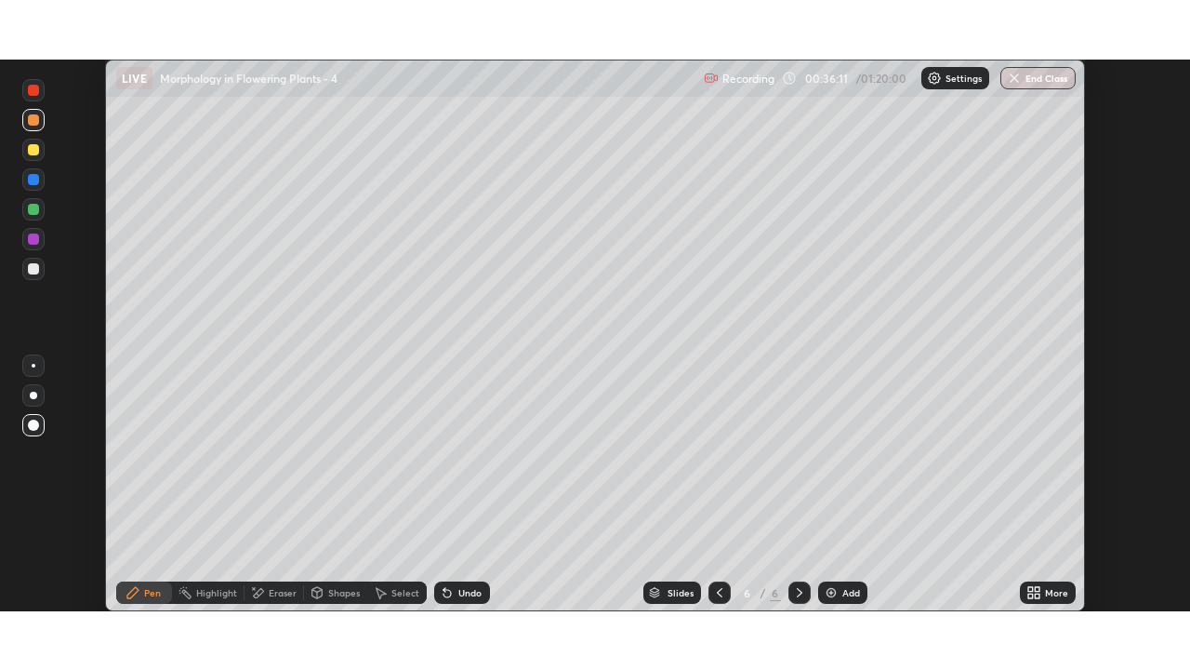
scroll to position [92439, 91800]
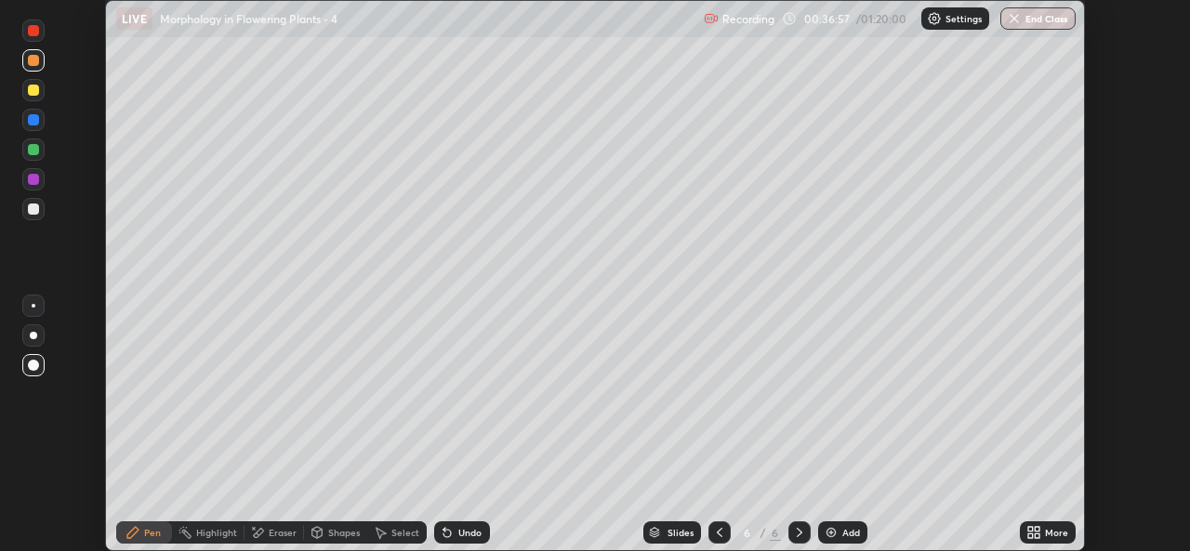
click at [1037, 536] on icon at bounding box center [1037, 536] width 5 height 5
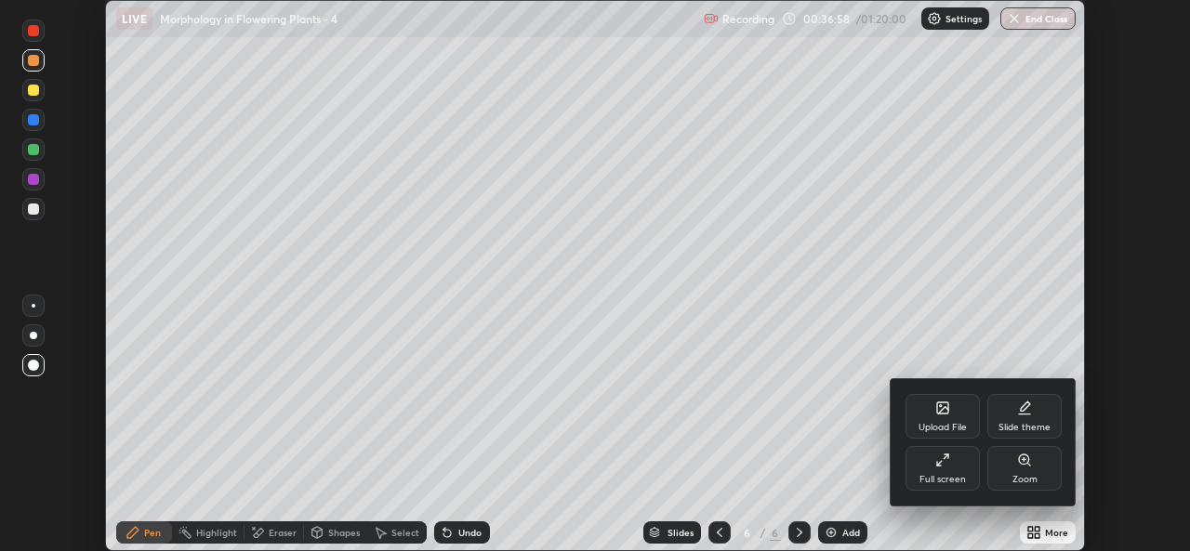
click at [951, 465] on div "Full screen" at bounding box center [943, 468] width 74 height 45
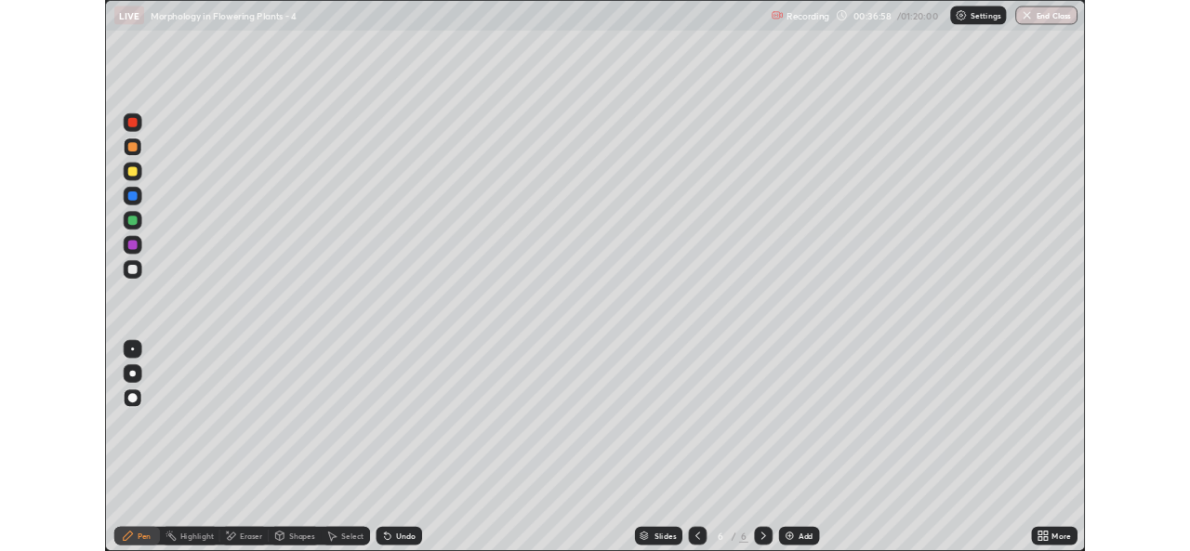
scroll to position [670, 1190]
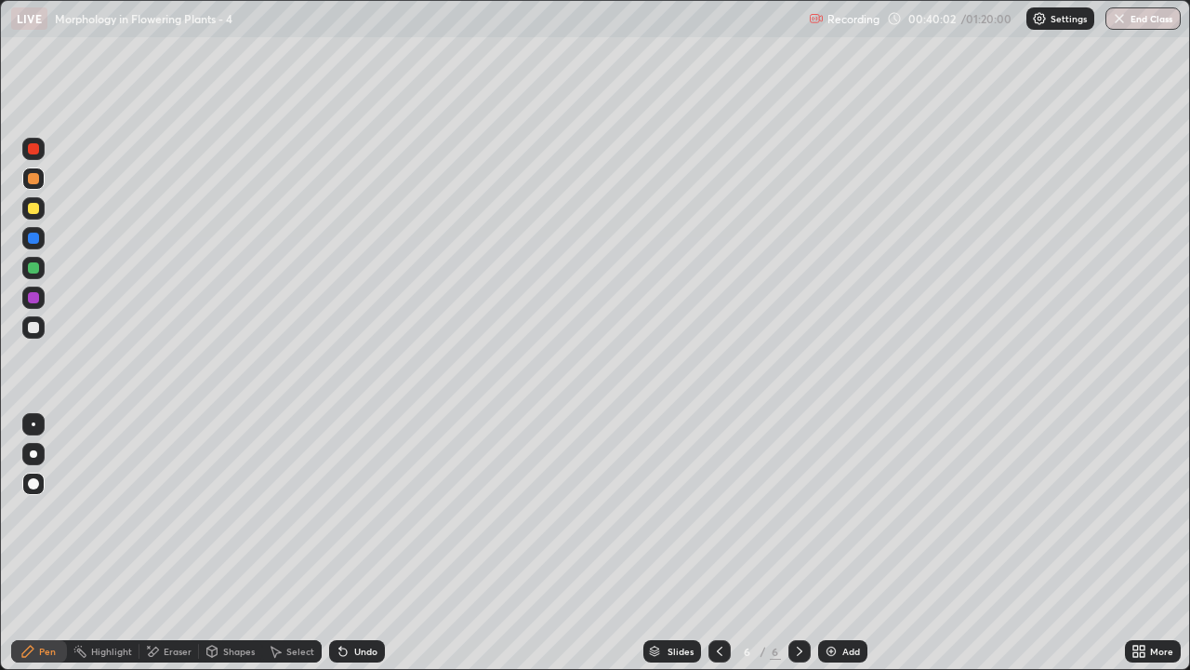
click at [1142, 551] on icon at bounding box center [1142, 654] width 5 height 5
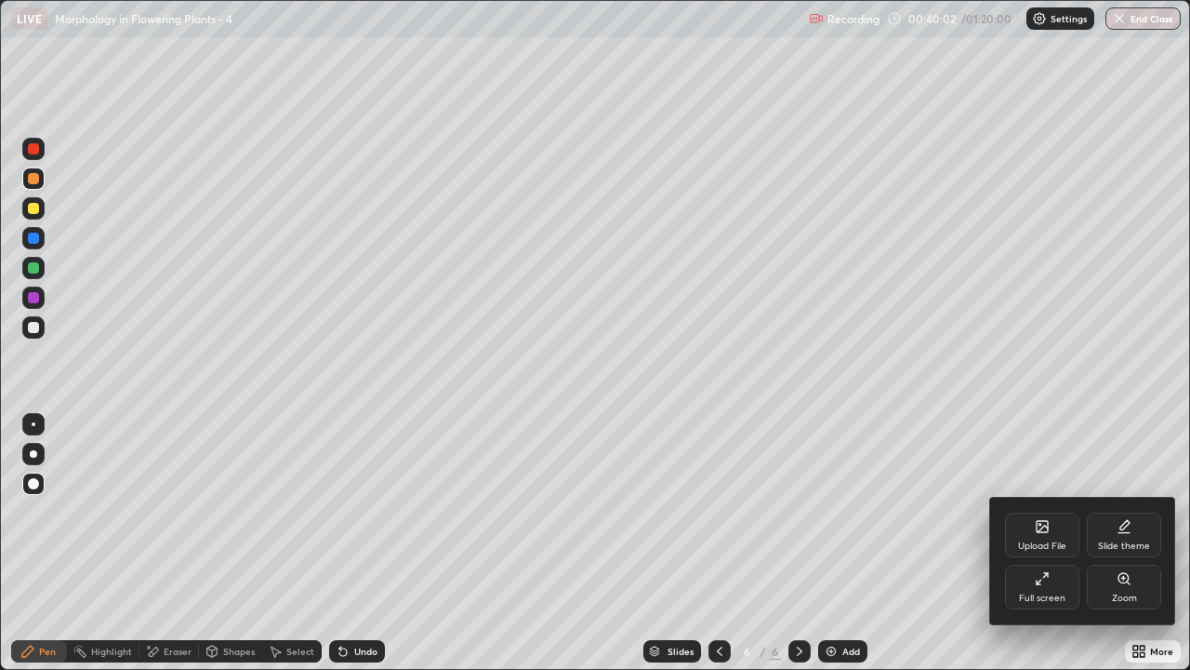
click at [1035, 551] on icon at bounding box center [1042, 578] width 15 height 15
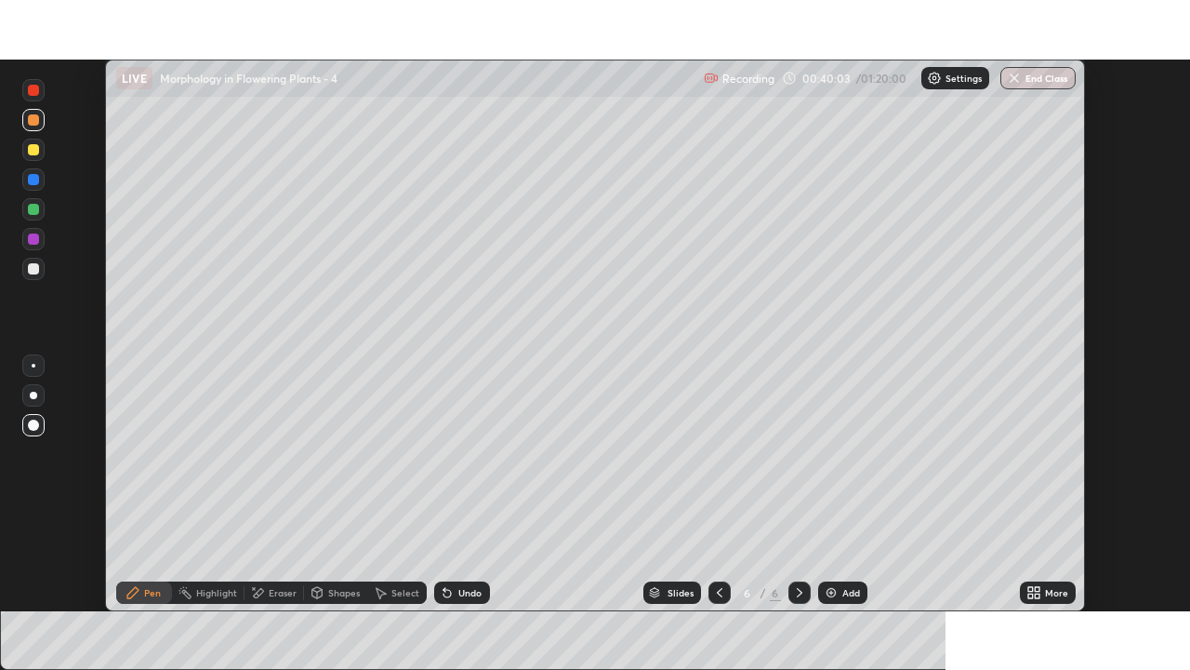
scroll to position [92439, 91800]
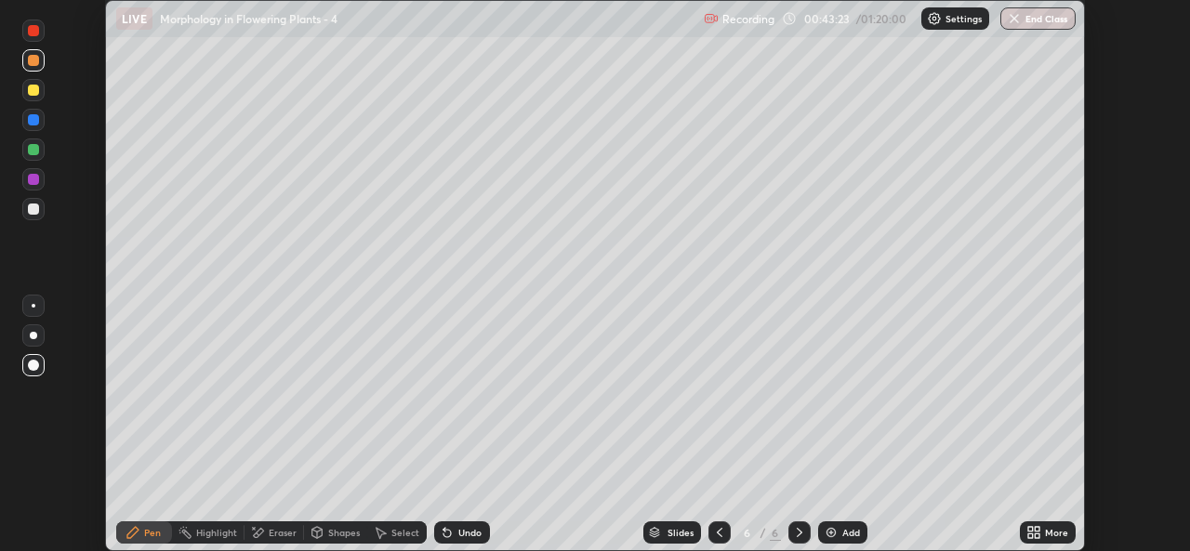
click at [1052, 532] on div "More" at bounding box center [1056, 532] width 23 height 9
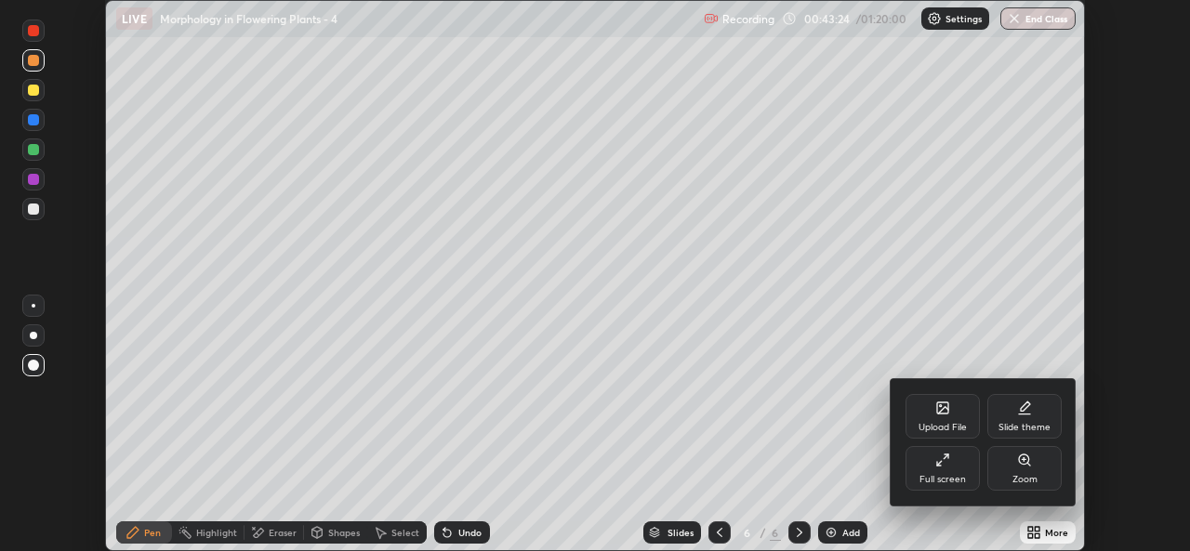
click at [953, 472] on div "Full screen" at bounding box center [943, 468] width 74 height 45
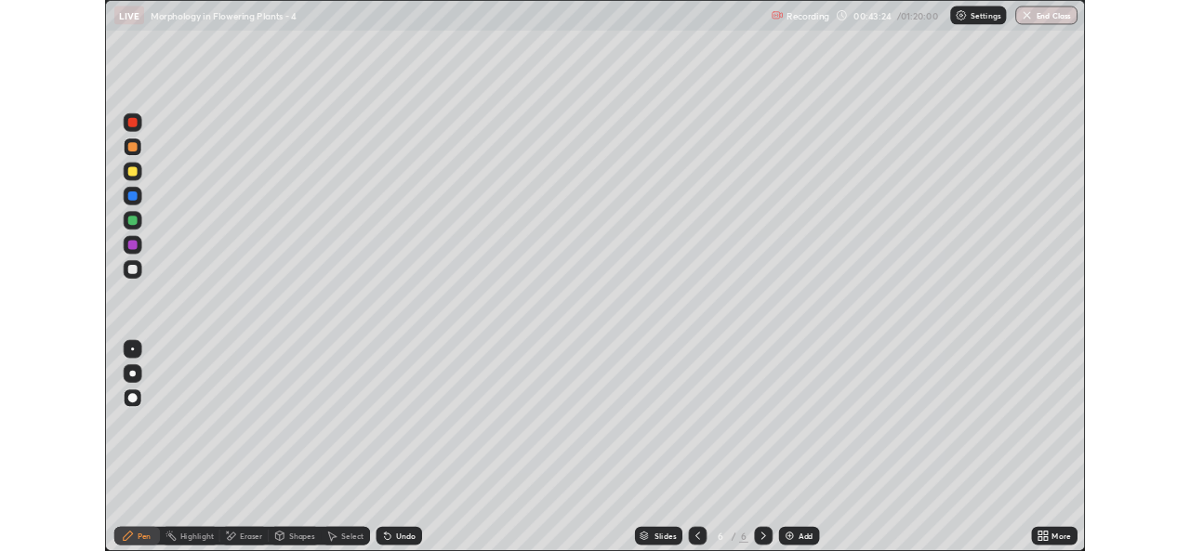
scroll to position [670, 1190]
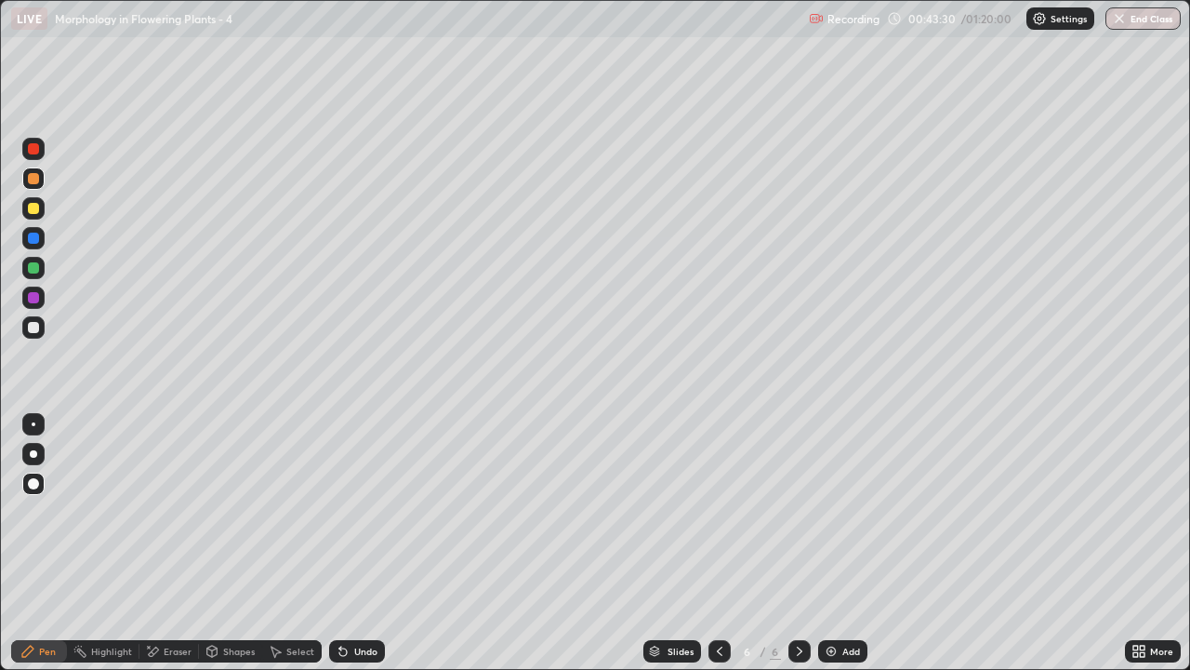
click at [829, 551] on img at bounding box center [831, 650] width 15 height 15
click at [153, 551] on icon at bounding box center [154, 650] width 10 height 9
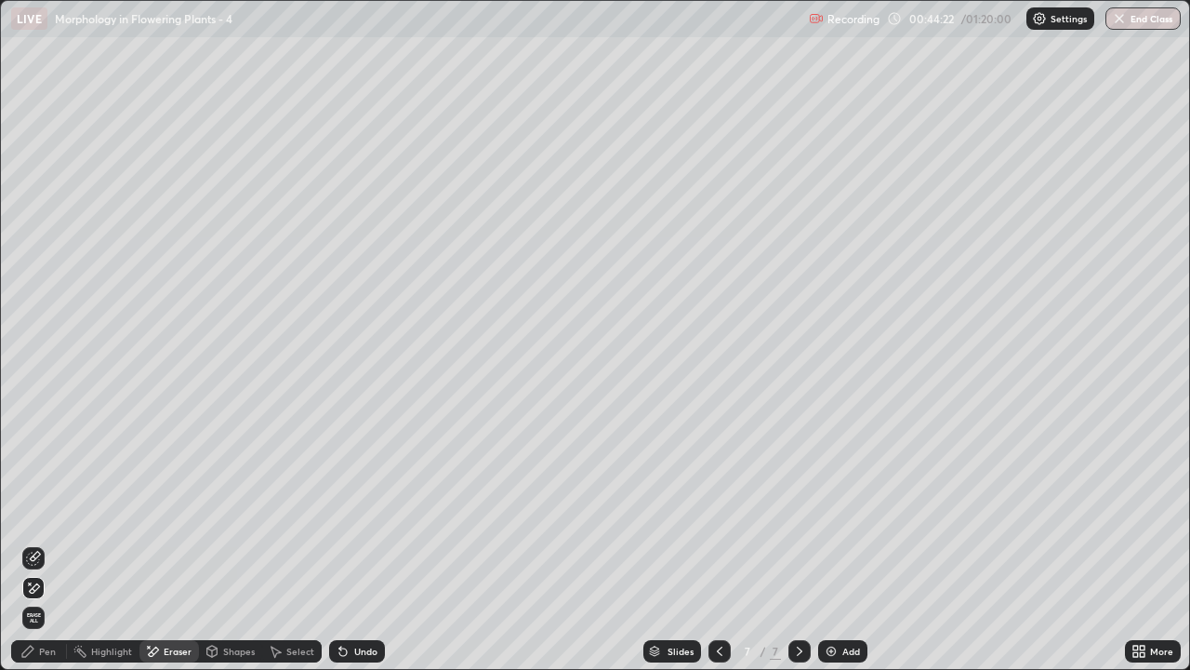
click at [33, 551] on span "Erase all" at bounding box center [33, 617] width 20 height 11
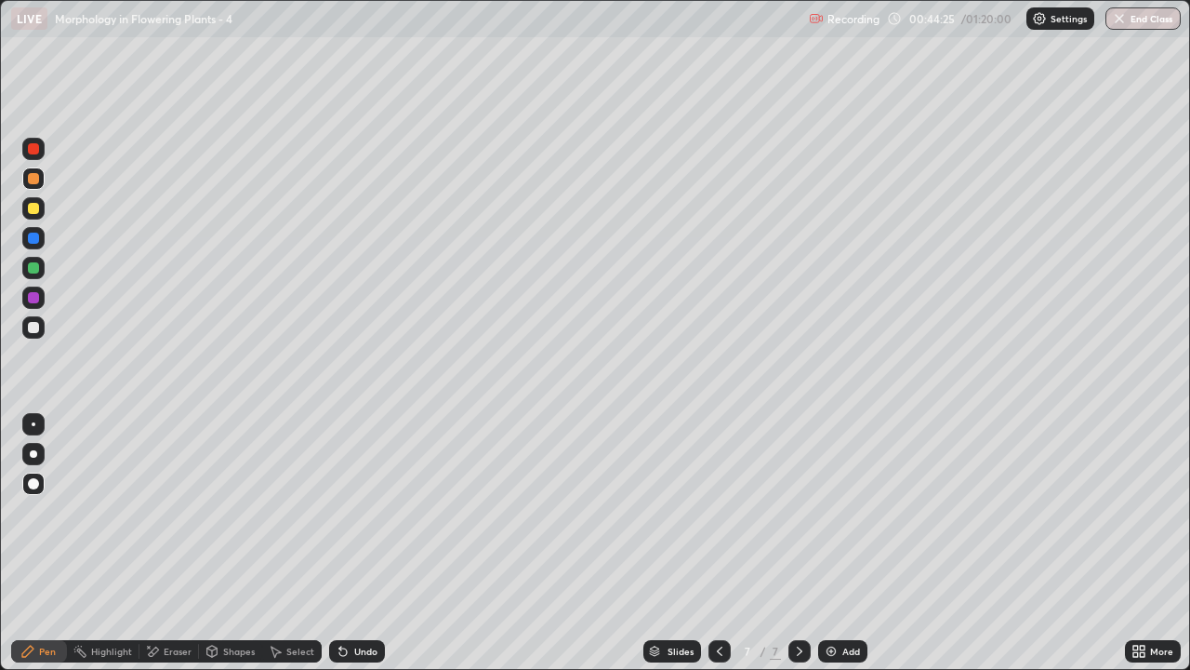
click at [718, 551] on icon at bounding box center [719, 650] width 15 height 15
click at [797, 551] on icon at bounding box center [800, 650] width 6 height 9
click at [37, 272] on div at bounding box center [33, 267] width 11 height 11
click at [35, 329] on div at bounding box center [33, 327] width 11 height 11
click at [359, 551] on div "Undo" at bounding box center [365, 650] width 23 height 9
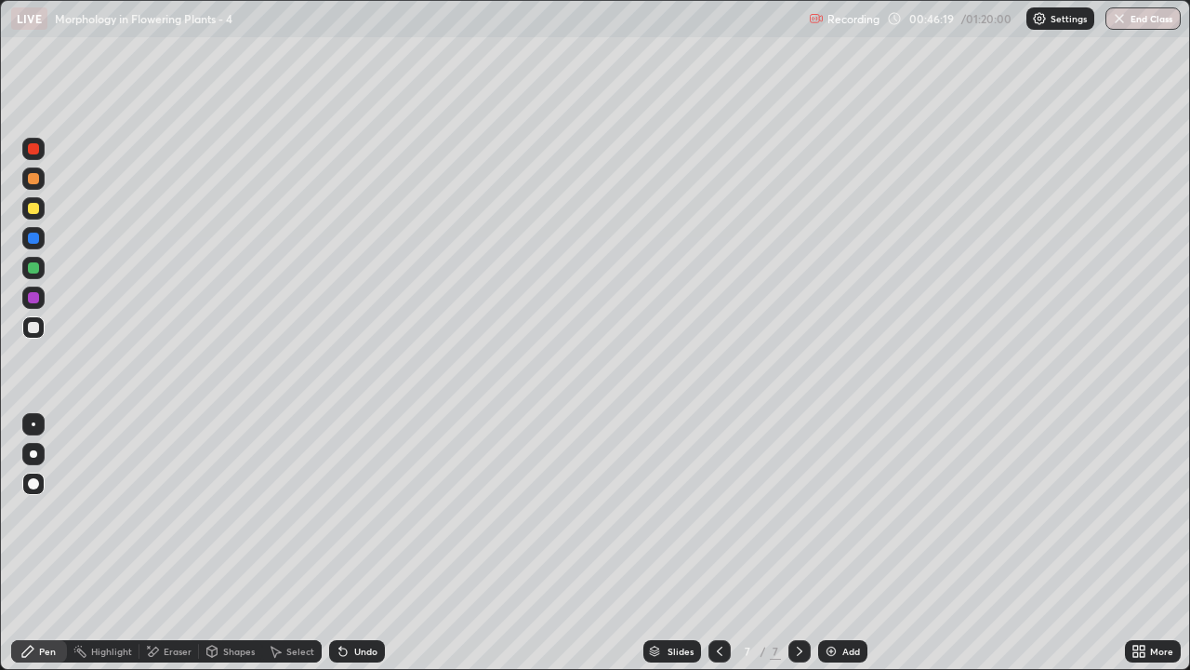
click at [359, 551] on div "Undo" at bounding box center [365, 650] width 23 height 9
click at [355, 551] on div "Undo" at bounding box center [357, 651] width 56 height 22
click at [826, 551] on img at bounding box center [831, 650] width 15 height 15
click at [38, 267] on div at bounding box center [33, 267] width 11 height 11
click at [349, 551] on div "Undo" at bounding box center [357, 651] width 56 height 22
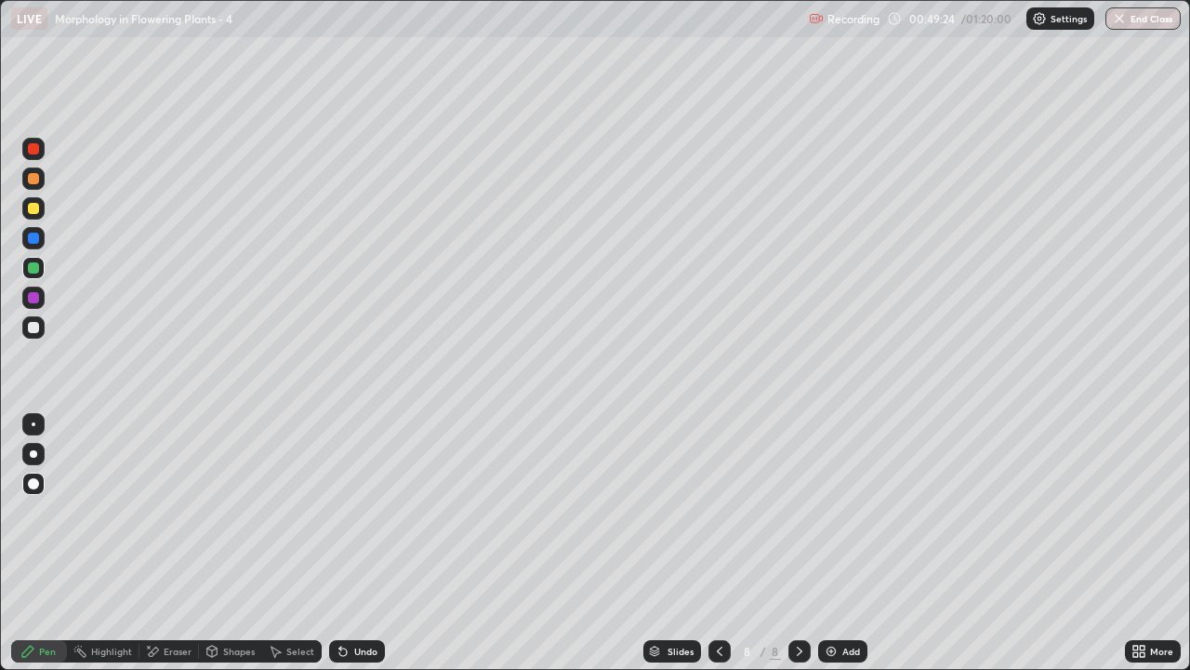
click at [356, 551] on div "Undo" at bounding box center [365, 650] width 23 height 9
click at [33, 330] on div at bounding box center [33, 327] width 11 height 11
click at [32, 457] on div at bounding box center [33, 453] width 7 height 7
click at [371, 551] on div "Undo" at bounding box center [365, 650] width 23 height 9
click at [840, 551] on div "Add" at bounding box center [842, 651] width 49 height 22
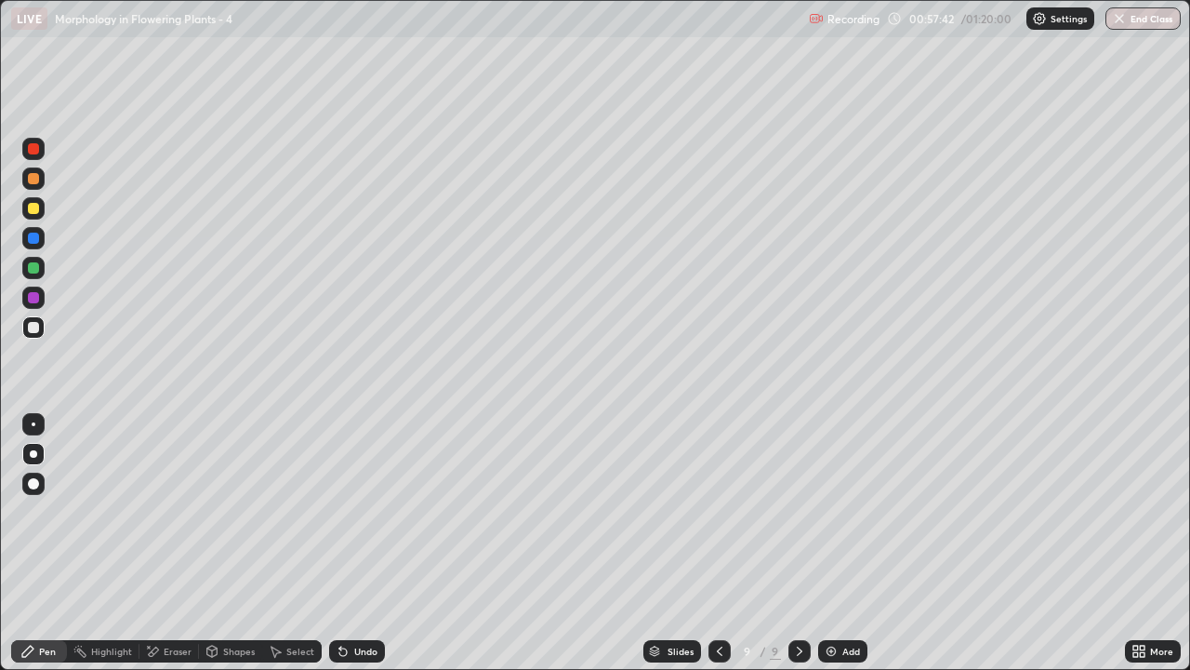
click at [41, 267] on div at bounding box center [33, 268] width 22 height 22
click at [35, 478] on div at bounding box center [33, 483] width 22 height 22
click at [33, 332] on div at bounding box center [33, 327] width 11 height 11
click at [378, 551] on div "Undo" at bounding box center [357, 651] width 56 height 22
click at [364, 551] on div "Undo" at bounding box center [365, 650] width 23 height 9
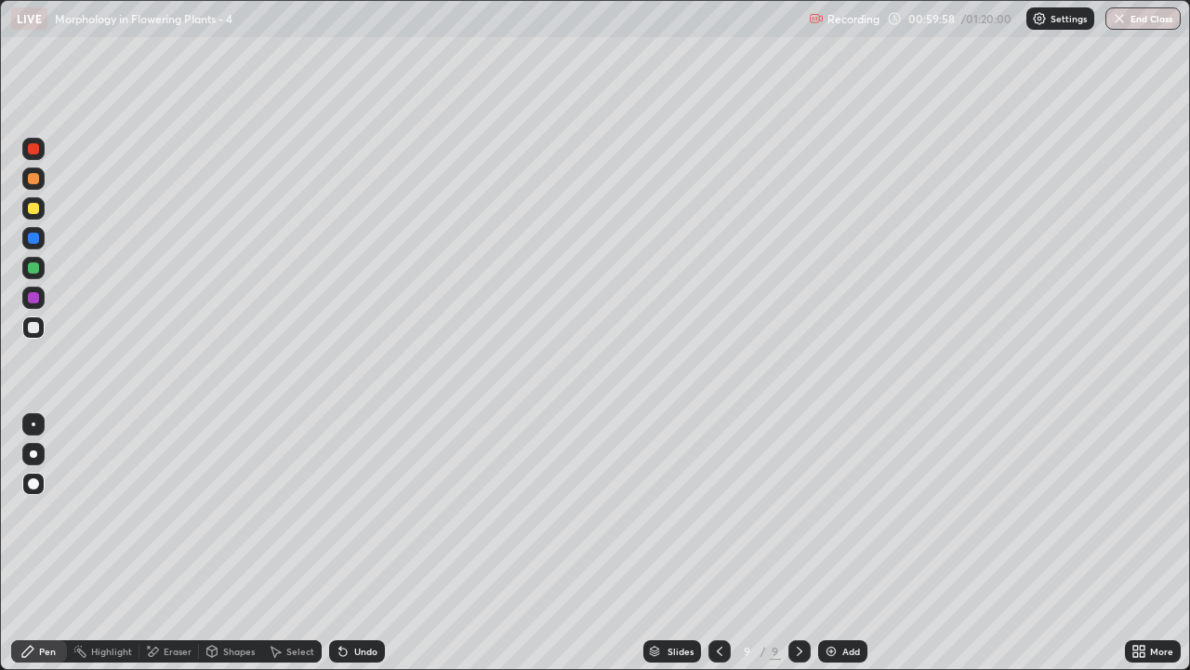
click at [1142, 551] on icon at bounding box center [1142, 654] width 5 height 5
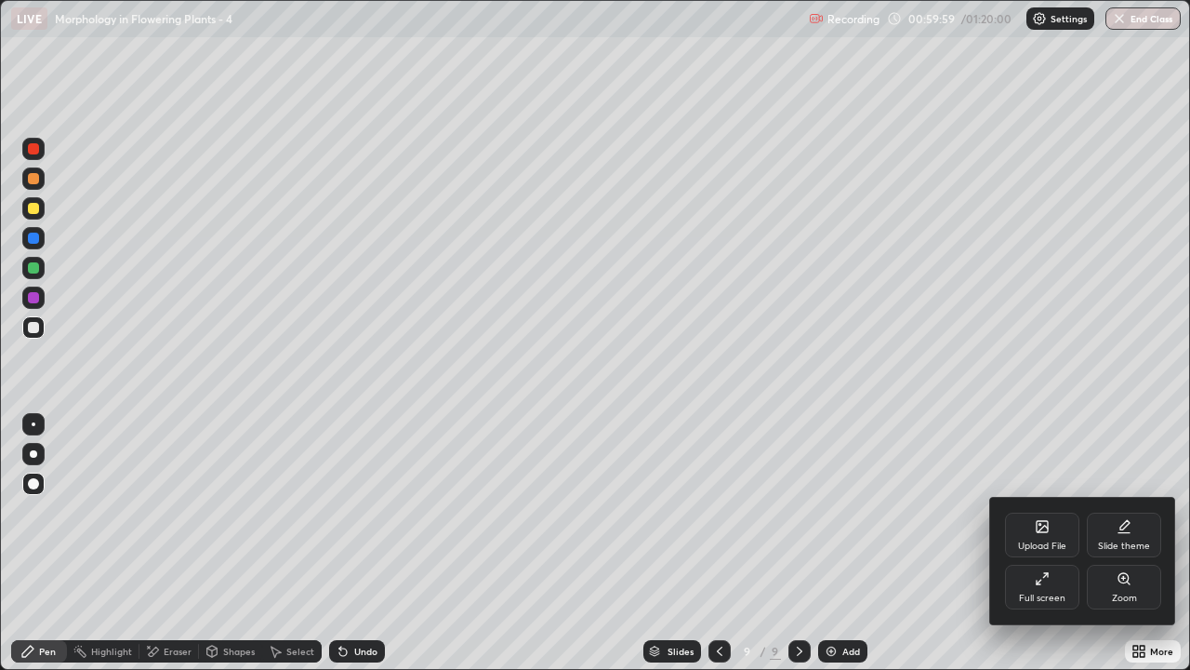
click at [1056, 551] on div "Full screen" at bounding box center [1042, 586] width 74 height 45
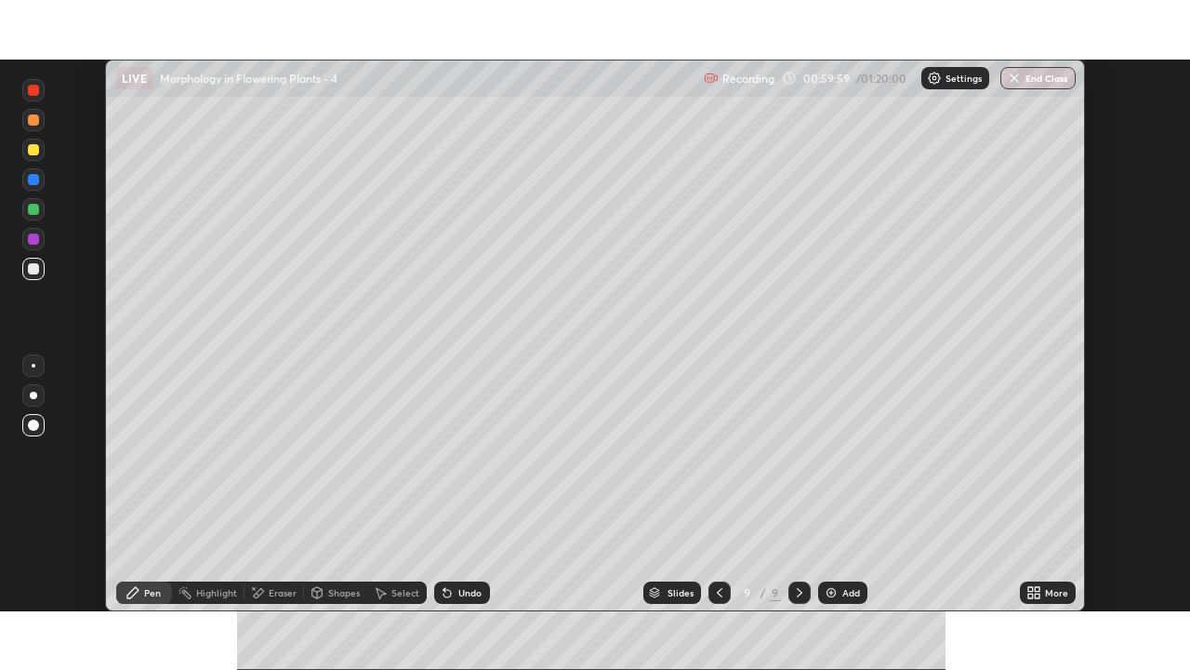
scroll to position [92439, 91800]
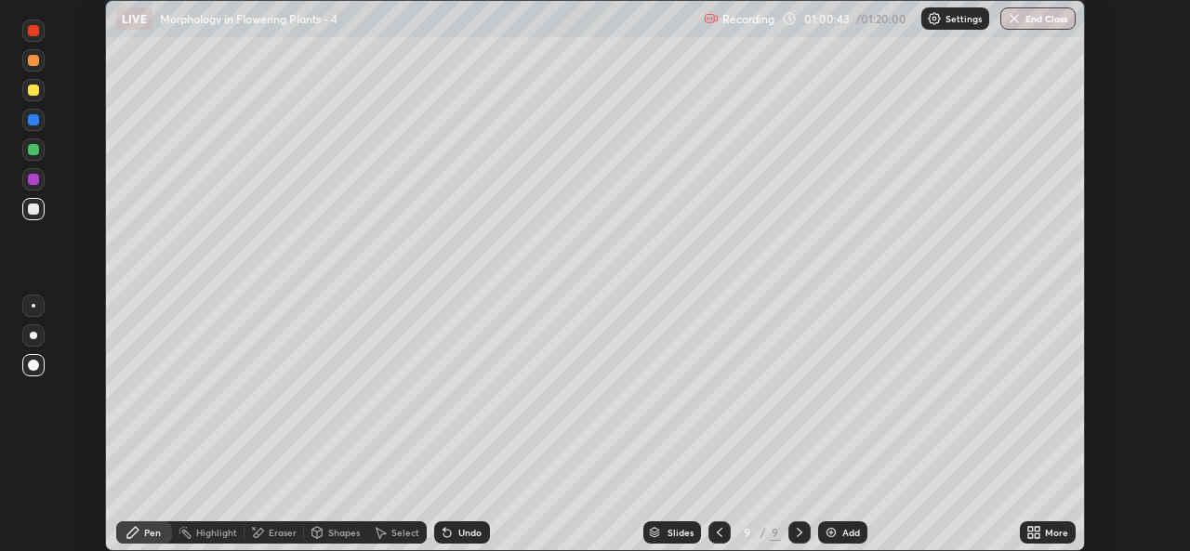
click at [1046, 531] on div "More" at bounding box center [1056, 532] width 23 height 9
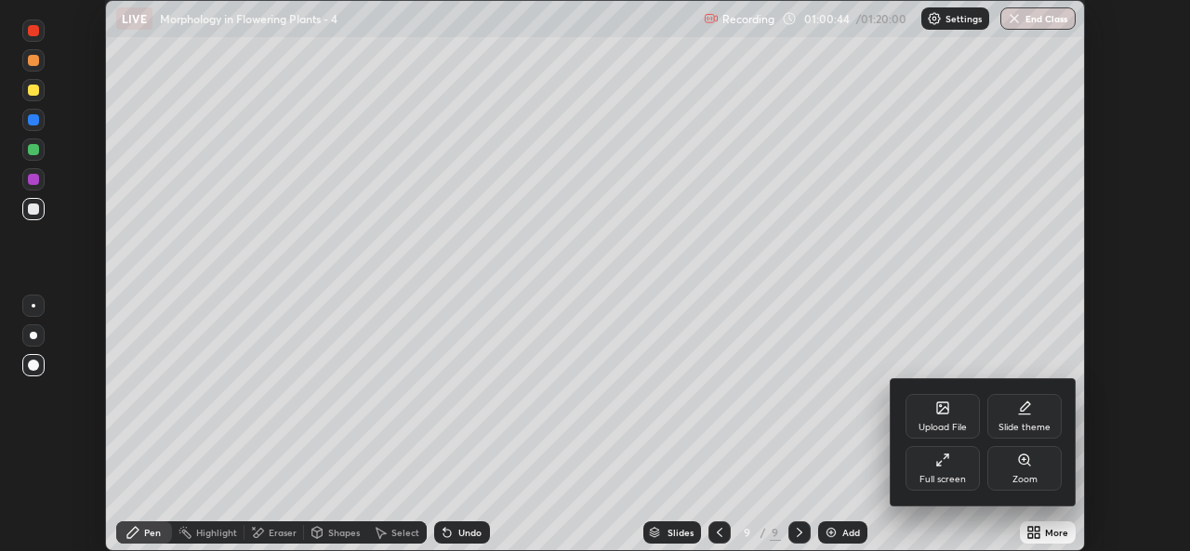
click at [957, 476] on div "Full screen" at bounding box center [943, 479] width 46 height 9
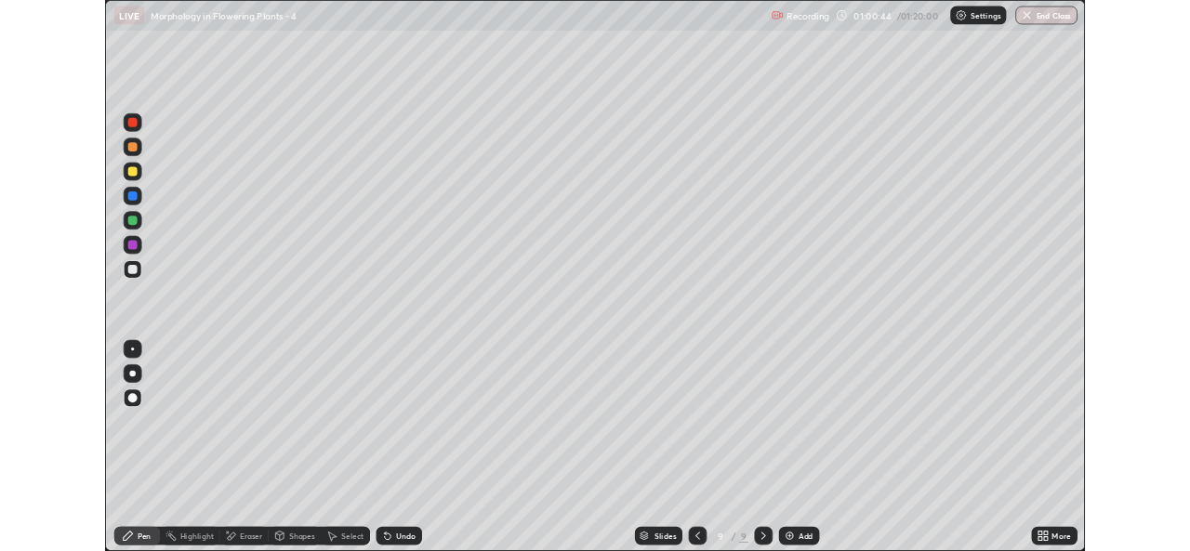
scroll to position [670, 1190]
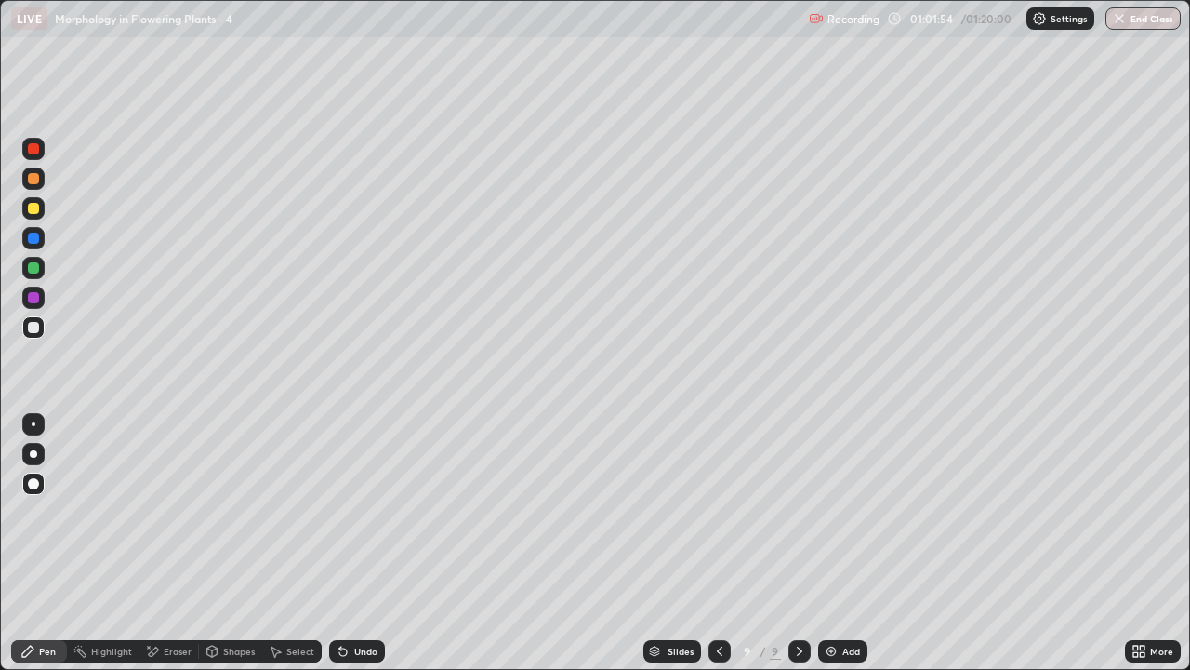
click at [829, 551] on img at bounding box center [831, 650] width 15 height 15
click at [33, 270] on div at bounding box center [33, 267] width 11 height 11
click at [1168, 551] on div "More" at bounding box center [1161, 650] width 23 height 9
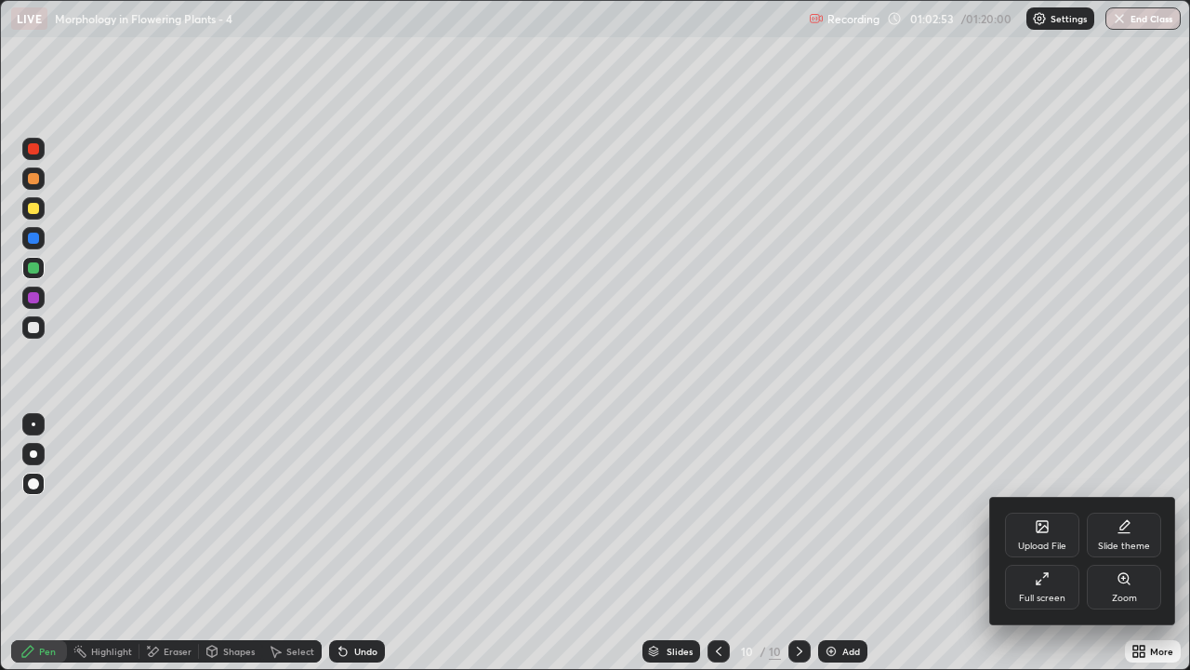
click at [1053, 551] on div "Full screen" at bounding box center [1042, 597] width 46 height 9
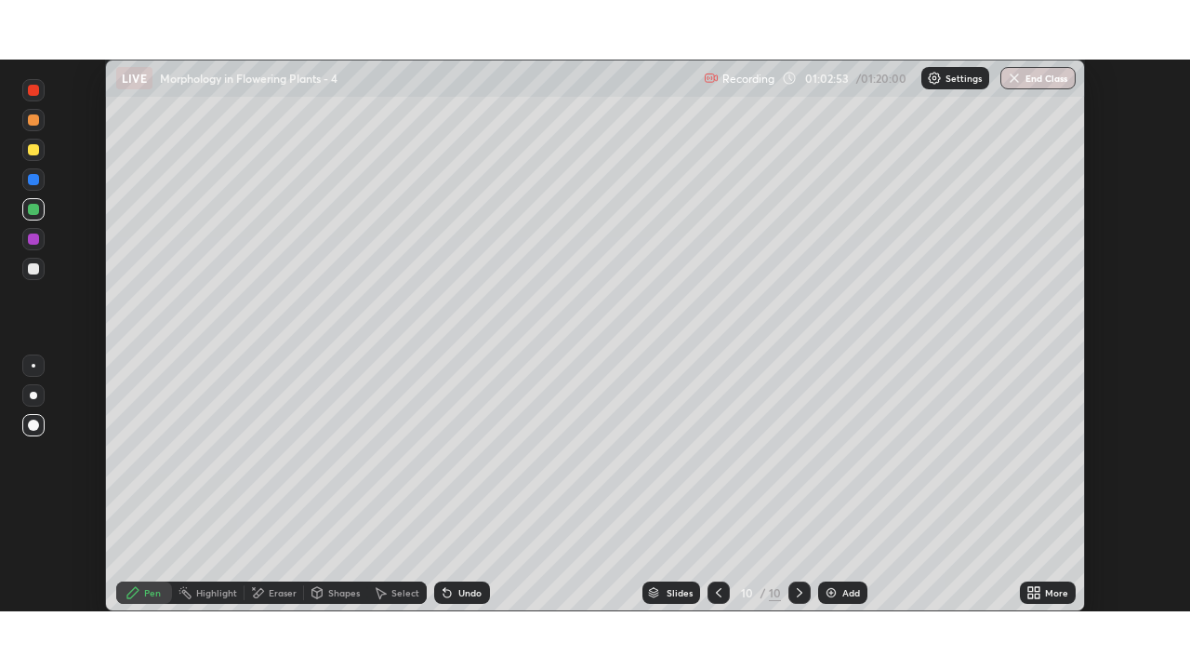
scroll to position [92439, 91800]
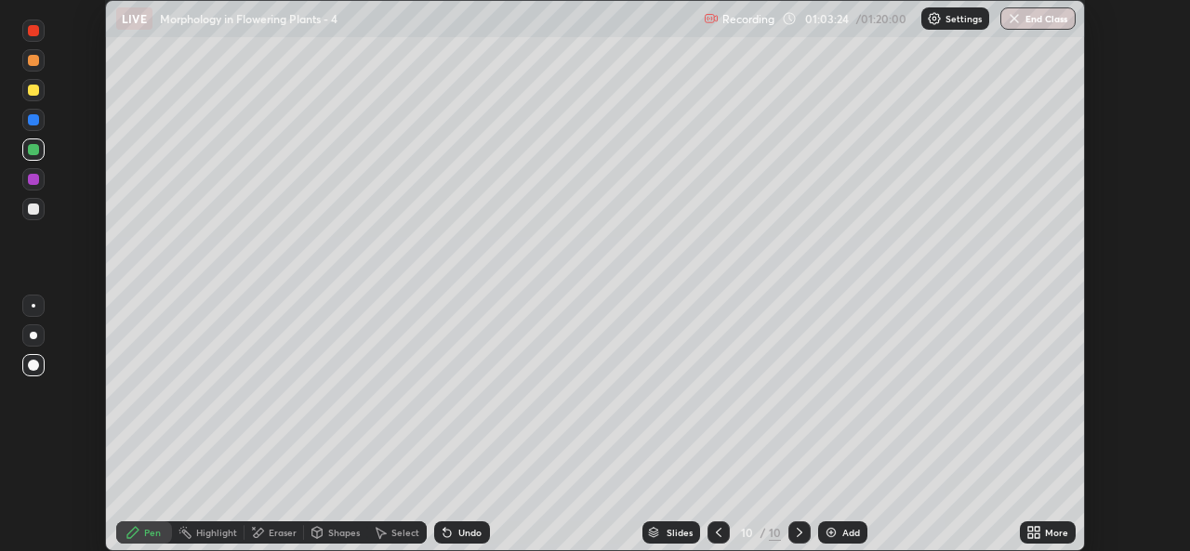
click at [1038, 528] on icon at bounding box center [1037, 529] width 5 height 5
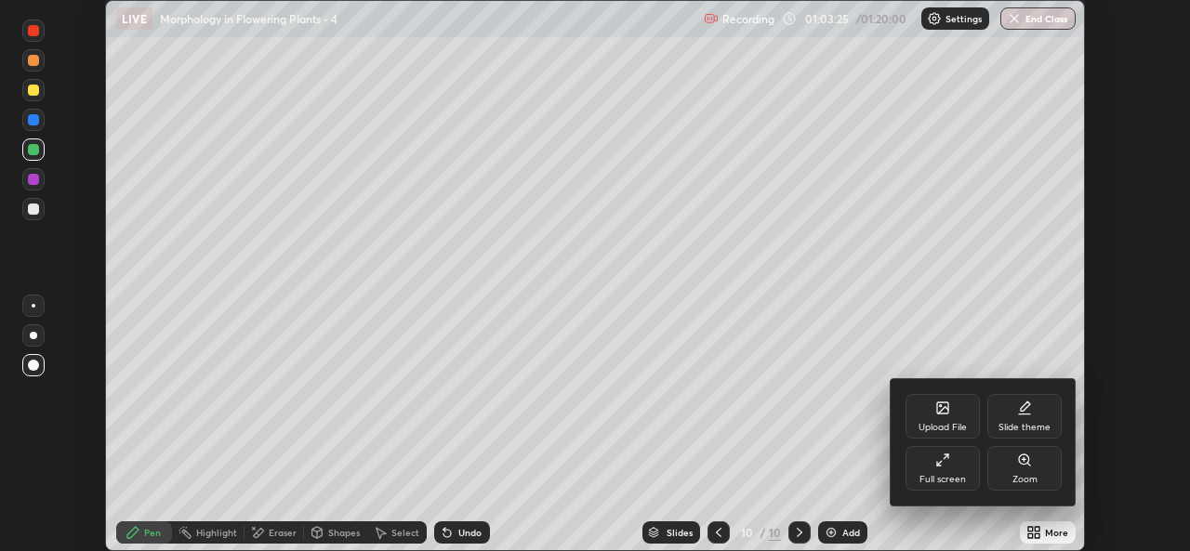
click at [951, 471] on div "Full screen" at bounding box center [943, 468] width 74 height 45
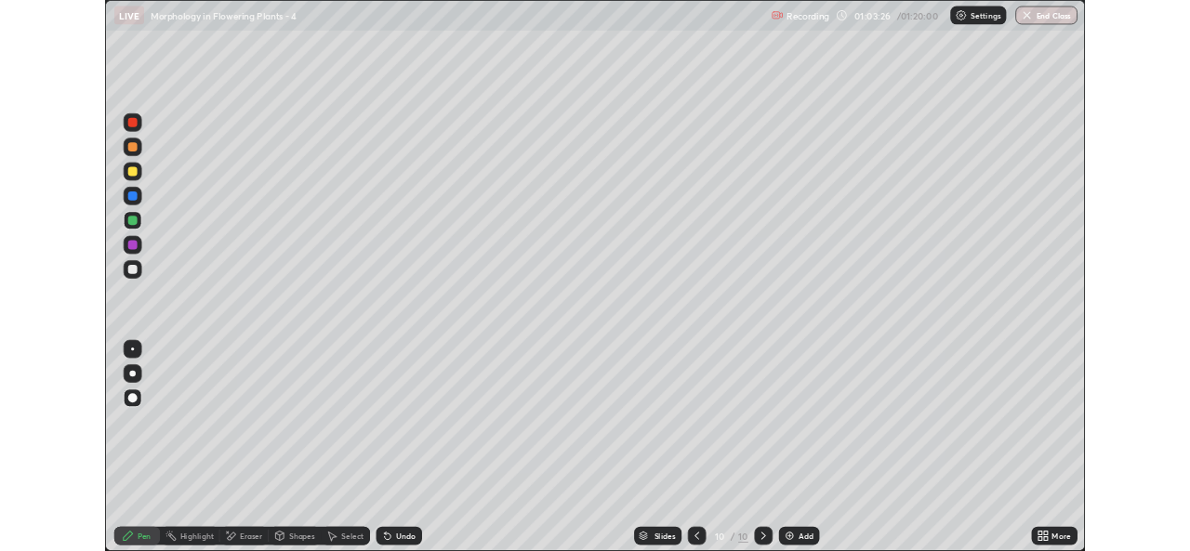
scroll to position [670, 1190]
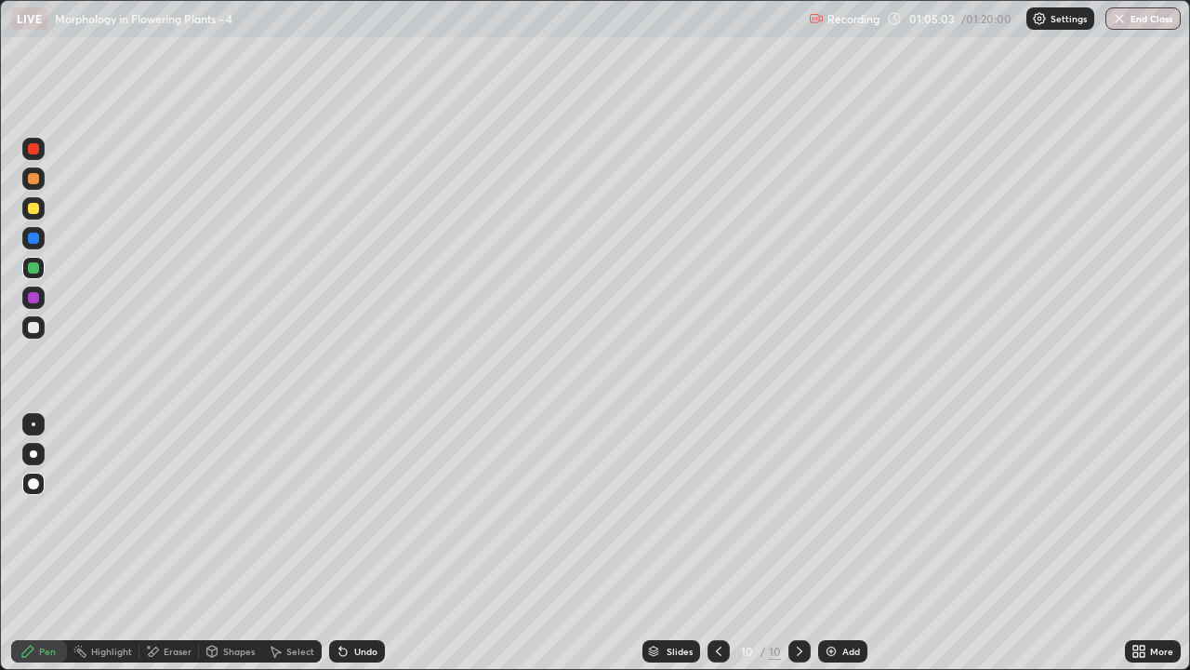
click at [32, 457] on div at bounding box center [33, 453] width 7 height 7
click at [33, 325] on div at bounding box center [33, 327] width 11 height 11
click at [833, 551] on img at bounding box center [831, 650] width 15 height 15
click at [370, 551] on div "Undo" at bounding box center [357, 651] width 56 height 22
click at [357, 551] on div "Undo" at bounding box center [357, 651] width 56 height 22
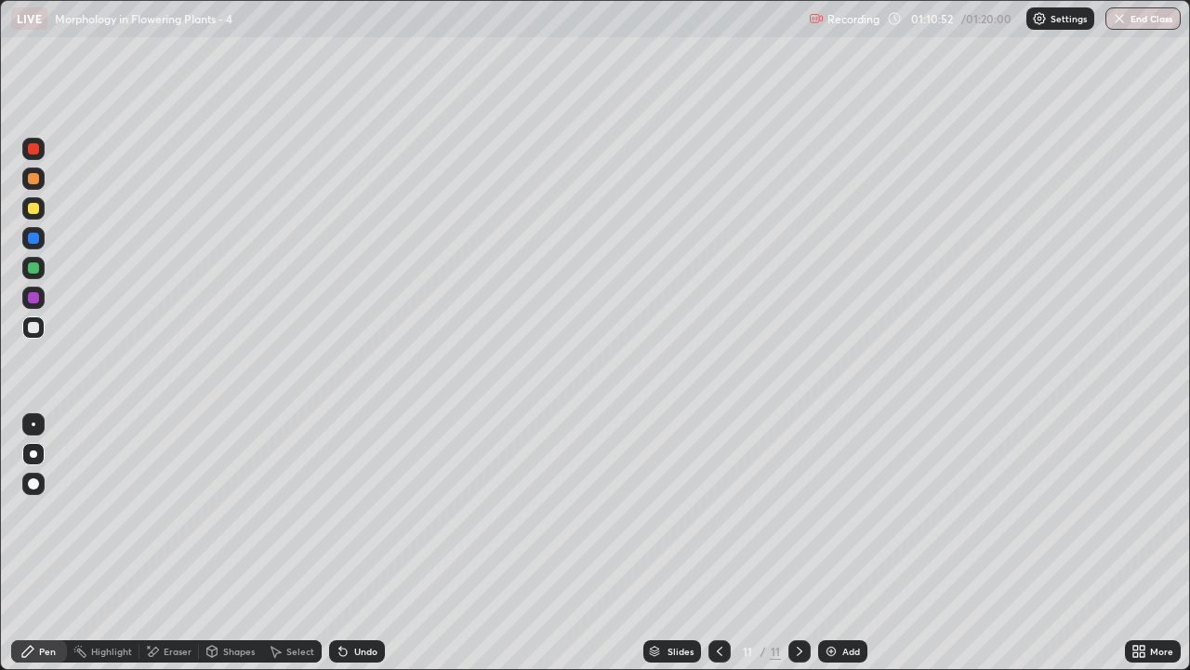
click at [34, 486] on div at bounding box center [33, 483] width 11 height 11
click at [719, 551] on icon at bounding box center [719, 650] width 15 height 15
click at [1140, 551] on icon at bounding box center [1142, 647] width 5 height 5
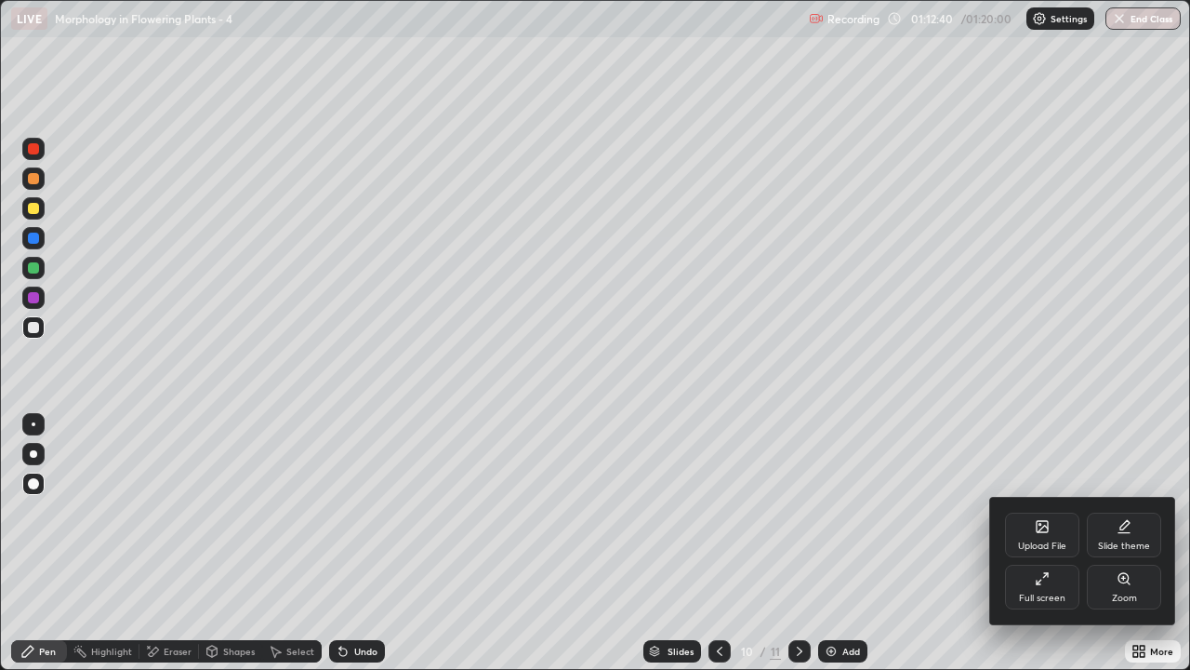
click at [1041, 551] on div "Full screen" at bounding box center [1042, 586] width 74 height 45
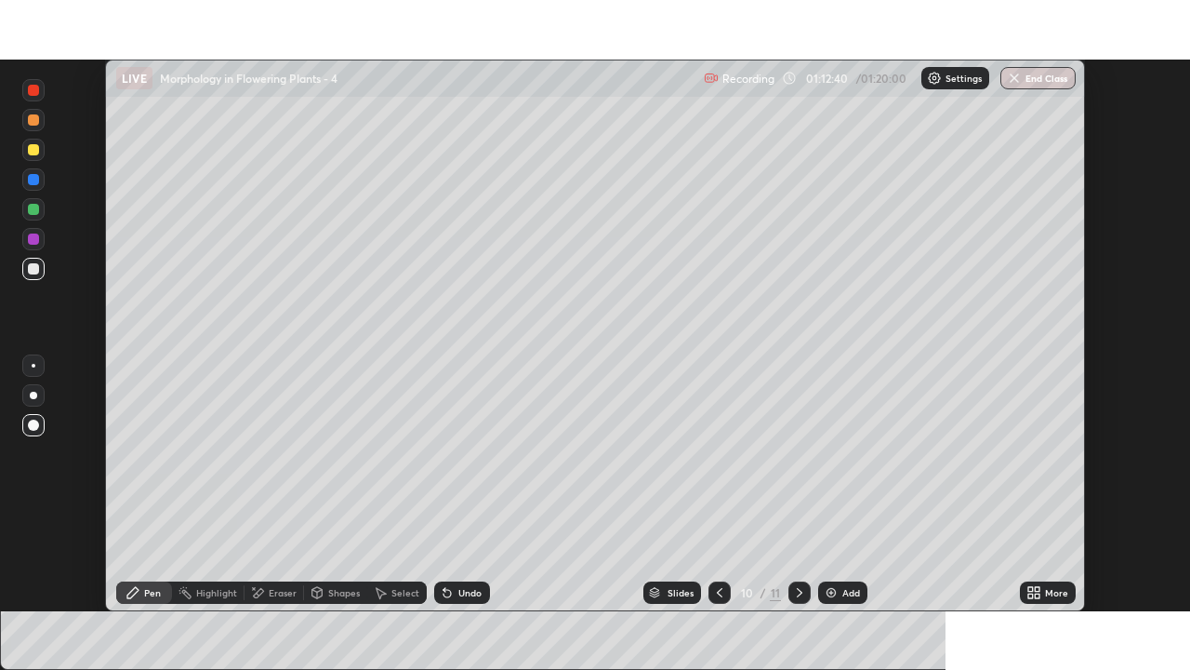
scroll to position [92439, 91800]
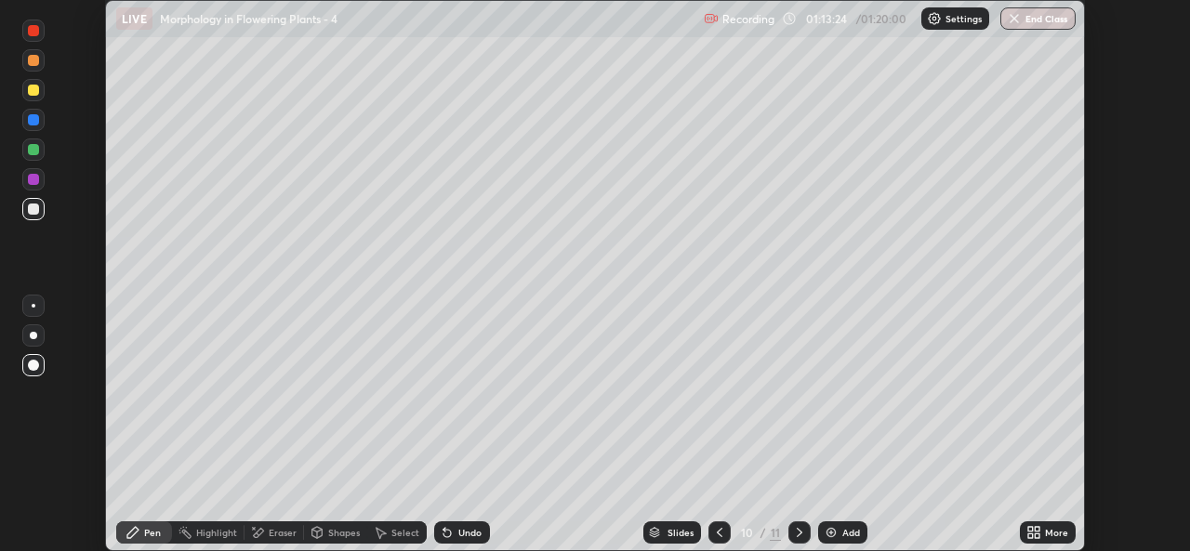
click at [1038, 535] on icon at bounding box center [1037, 536] width 5 height 5
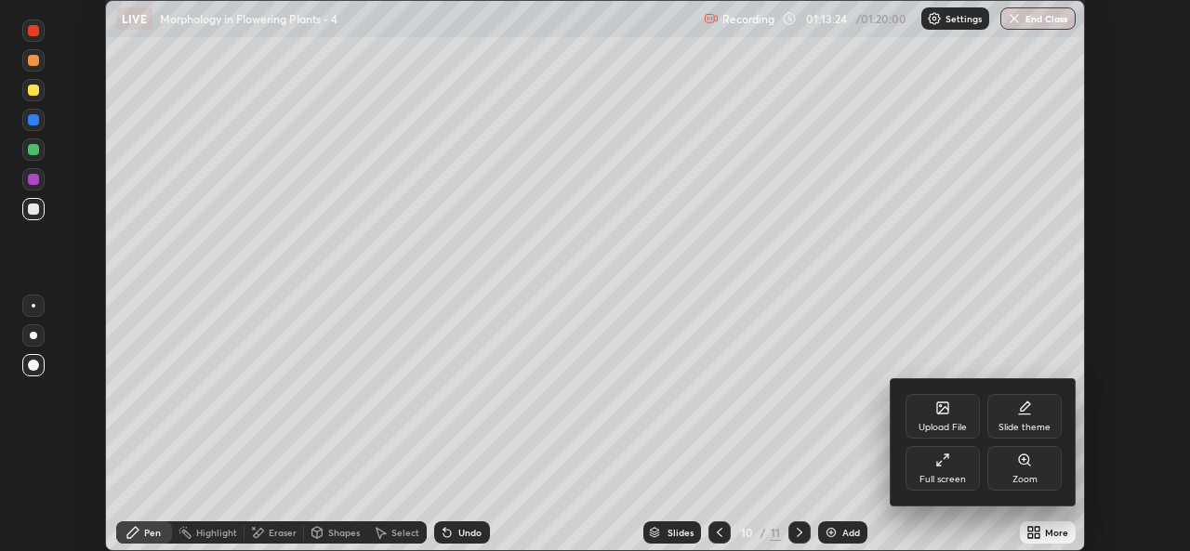
click at [970, 466] on div "Full screen" at bounding box center [943, 468] width 74 height 45
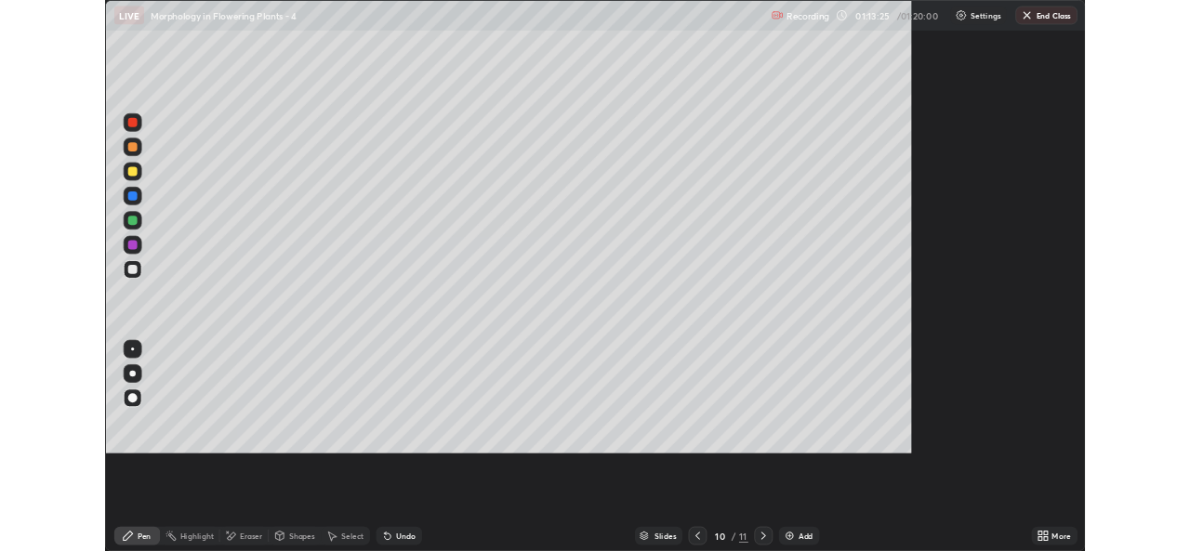
scroll to position [670, 1190]
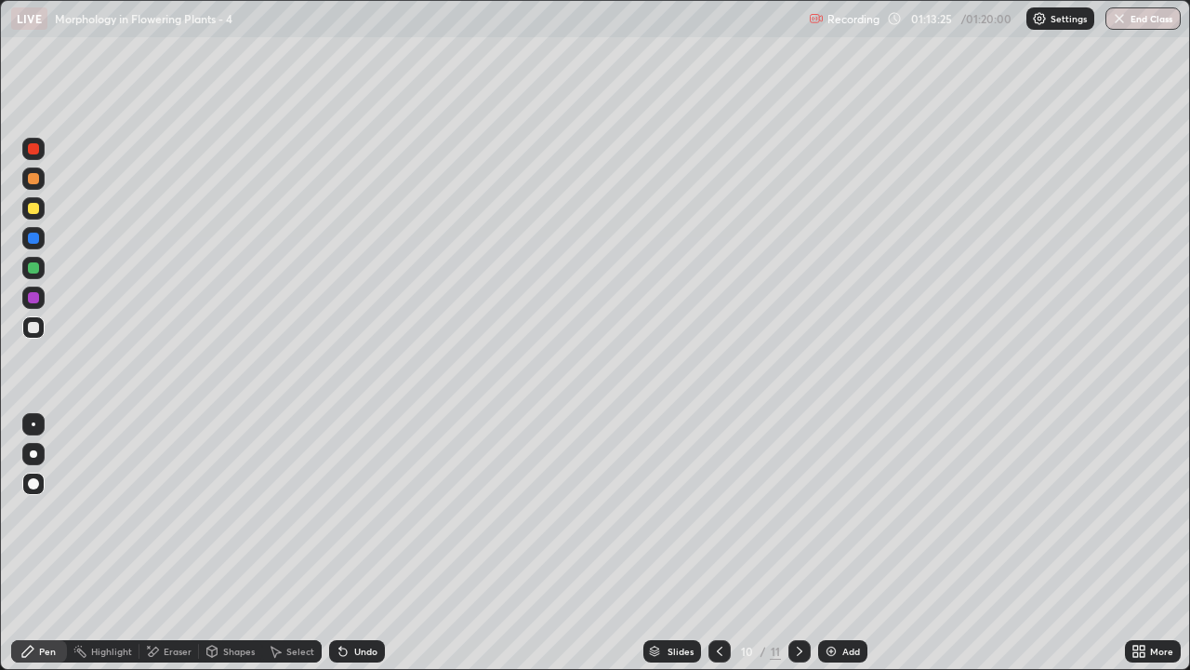
click at [842, 551] on div "Add" at bounding box center [851, 650] width 18 height 9
click at [798, 551] on icon at bounding box center [800, 650] width 6 height 9
click at [835, 551] on img at bounding box center [831, 650] width 15 height 15
click at [34, 186] on div at bounding box center [33, 178] width 22 height 22
click at [31, 324] on div at bounding box center [33, 327] width 11 height 11
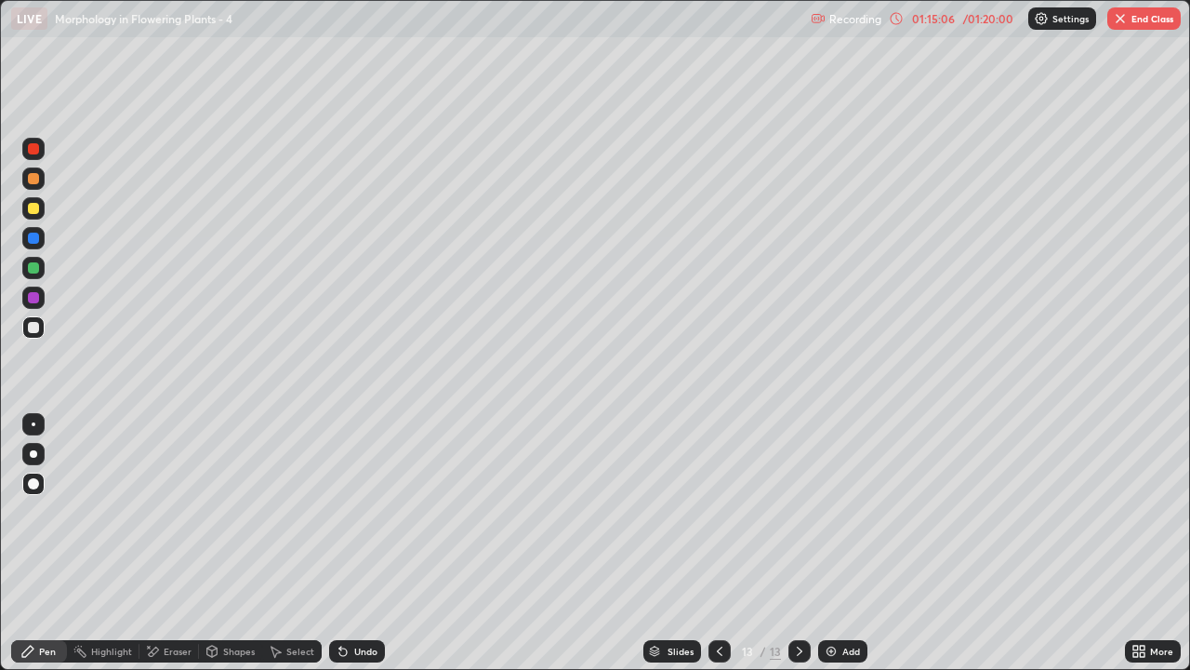
click at [1142, 551] on icon at bounding box center [1142, 654] width 5 height 5
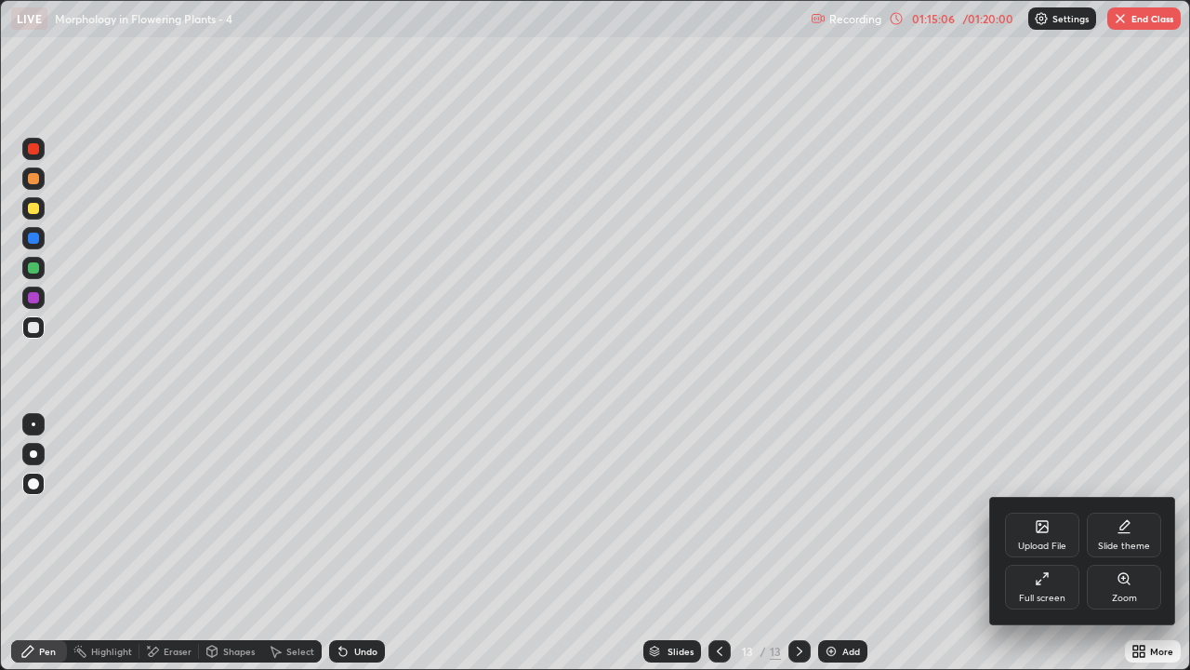
click at [1040, 551] on div "Full screen" at bounding box center [1042, 597] width 46 height 9
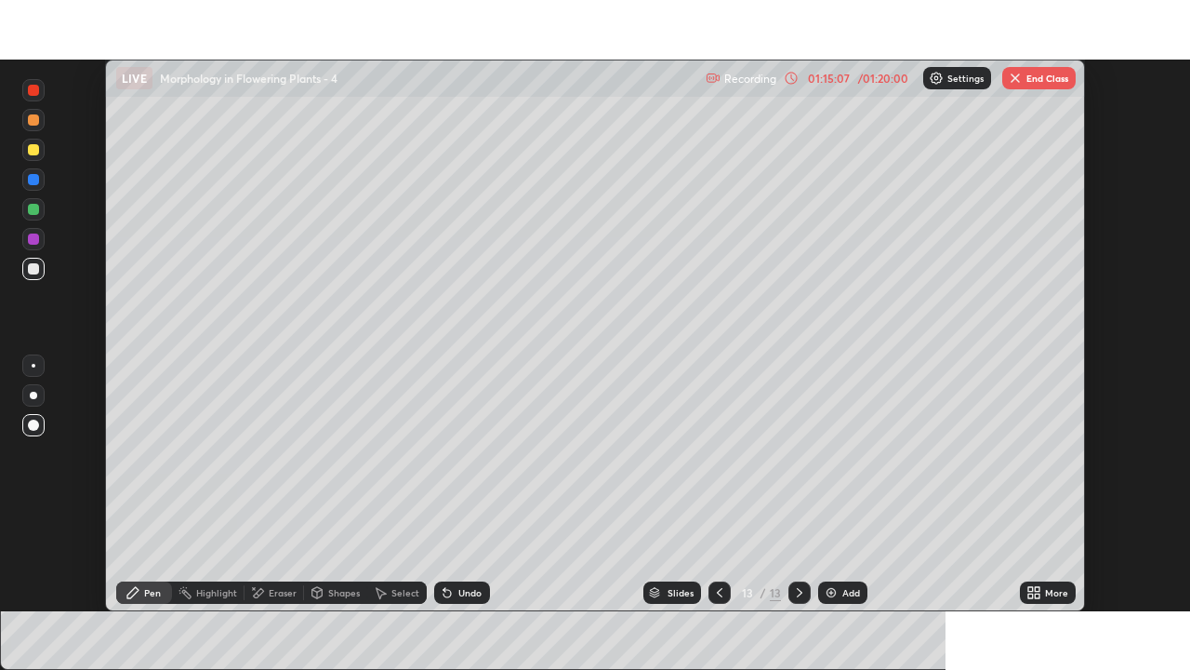
scroll to position [92439, 91800]
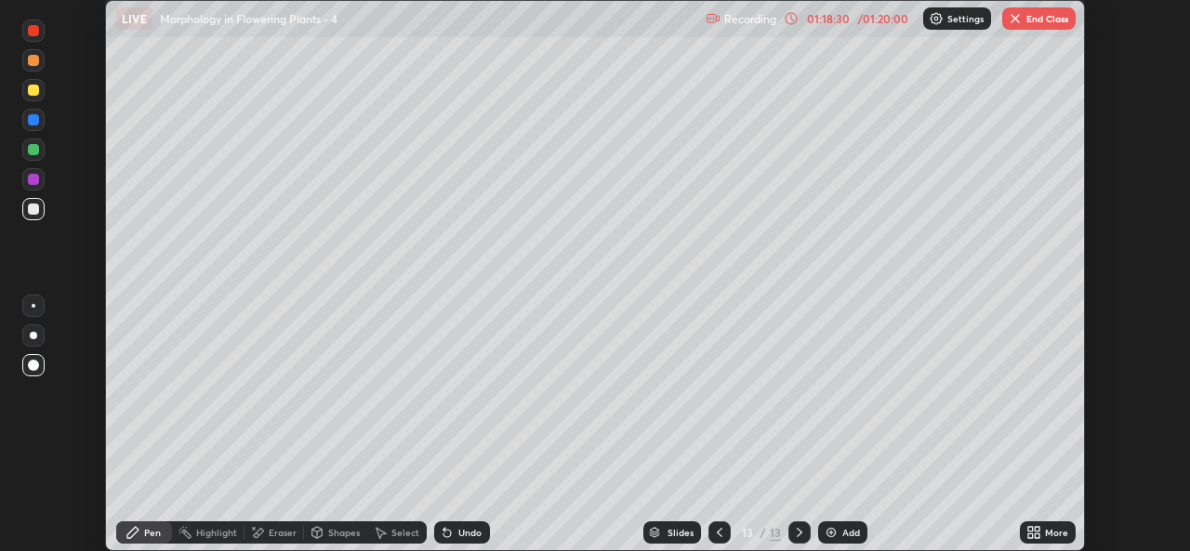
click at [1039, 532] on icon at bounding box center [1037, 529] width 5 height 5
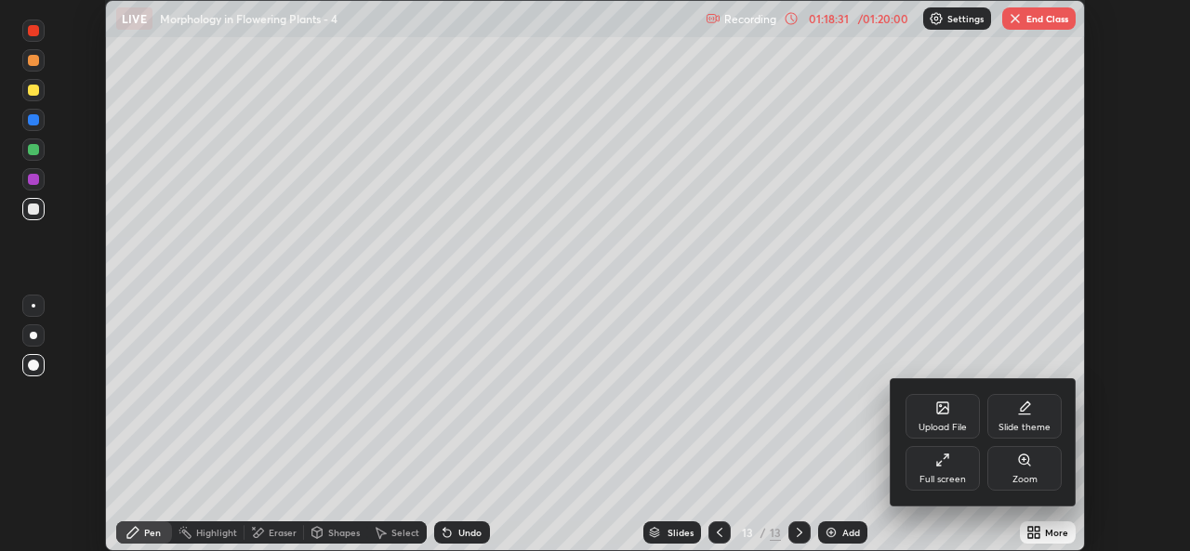
click at [962, 475] on div "Full screen" at bounding box center [943, 479] width 46 height 9
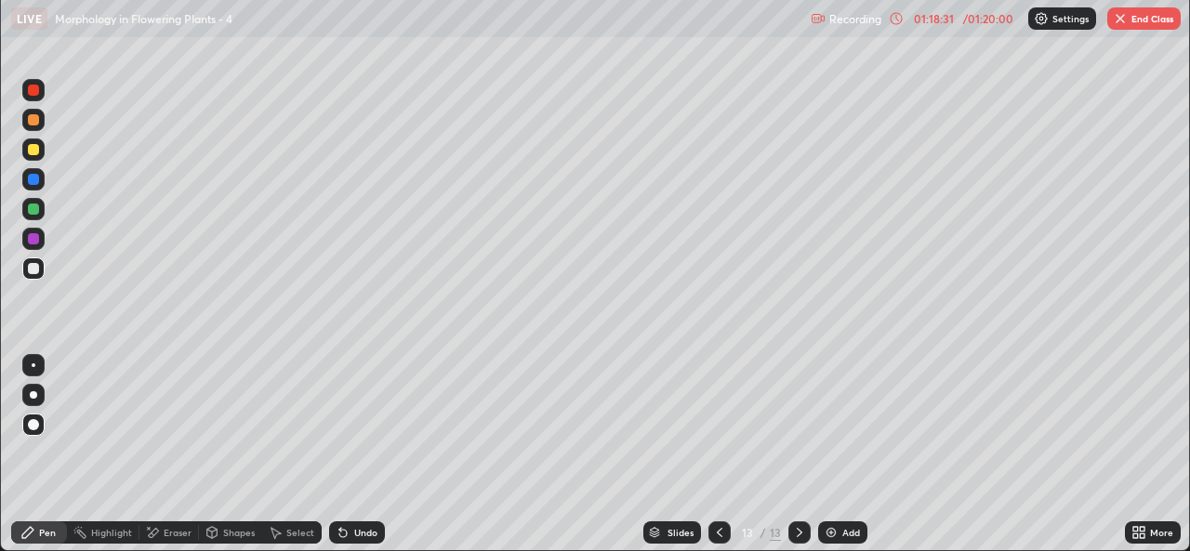
scroll to position [670, 1190]
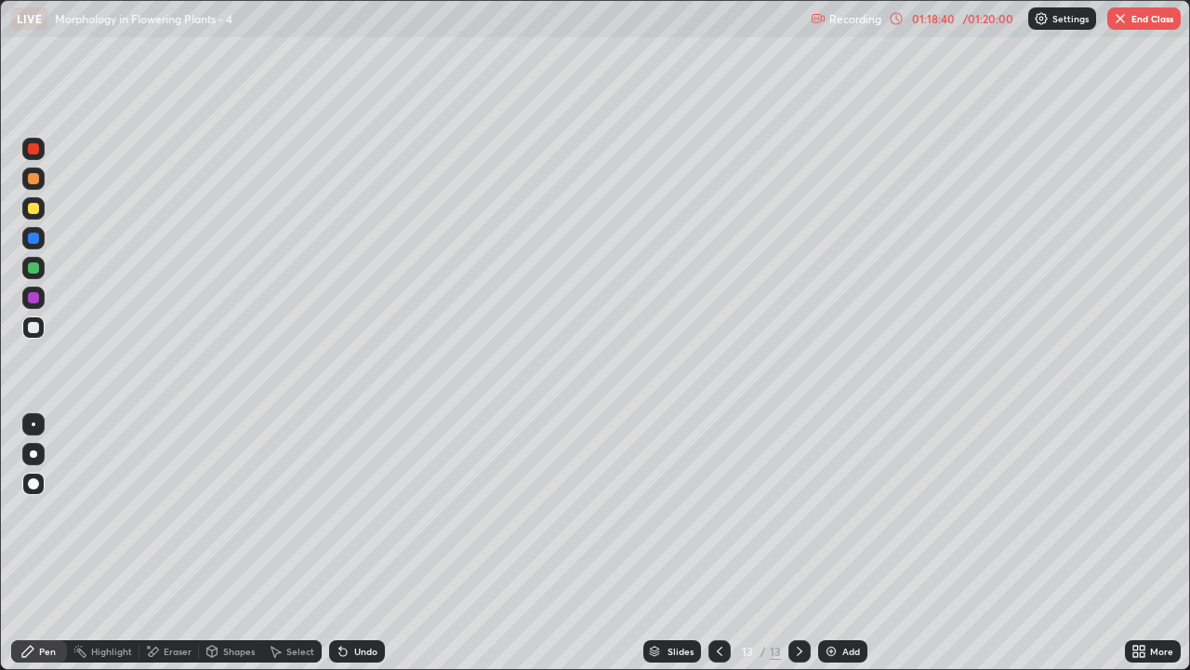
click at [1138, 551] on icon at bounding box center [1136, 654] width 5 height 5
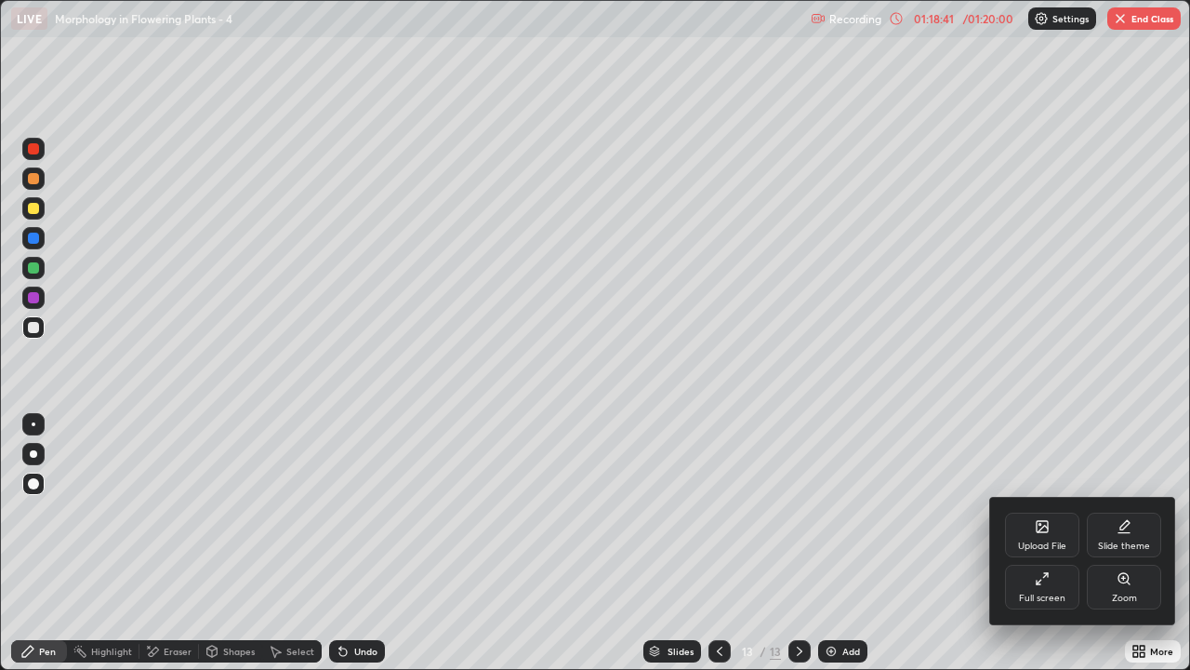
click at [1033, 551] on div "Full screen" at bounding box center [1042, 586] width 74 height 45
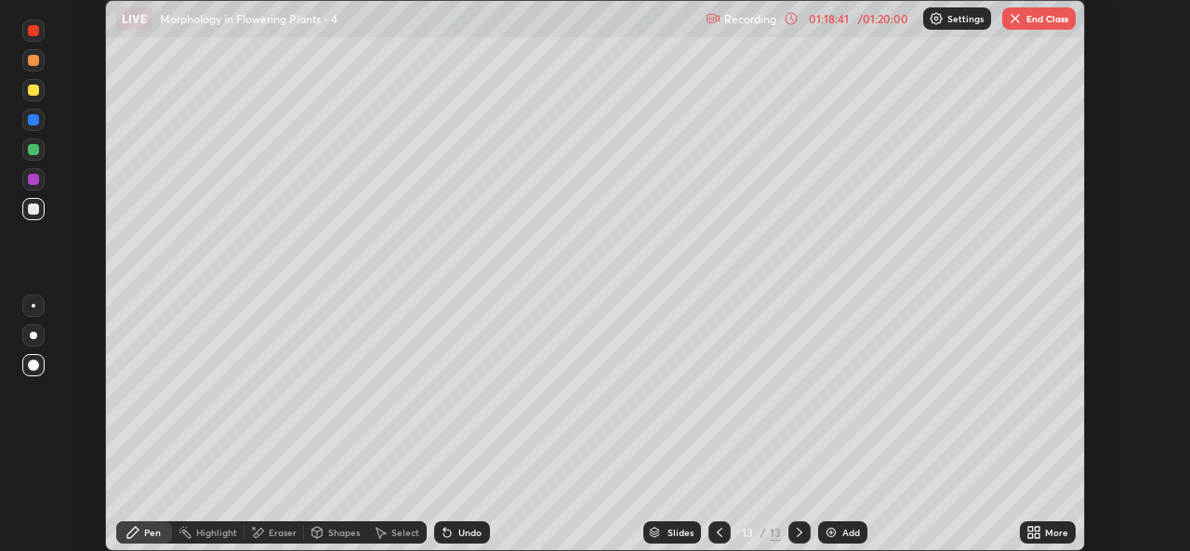
scroll to position [92439, 91800]
